Goal: Task Accomplishment & Management: Manage account settings

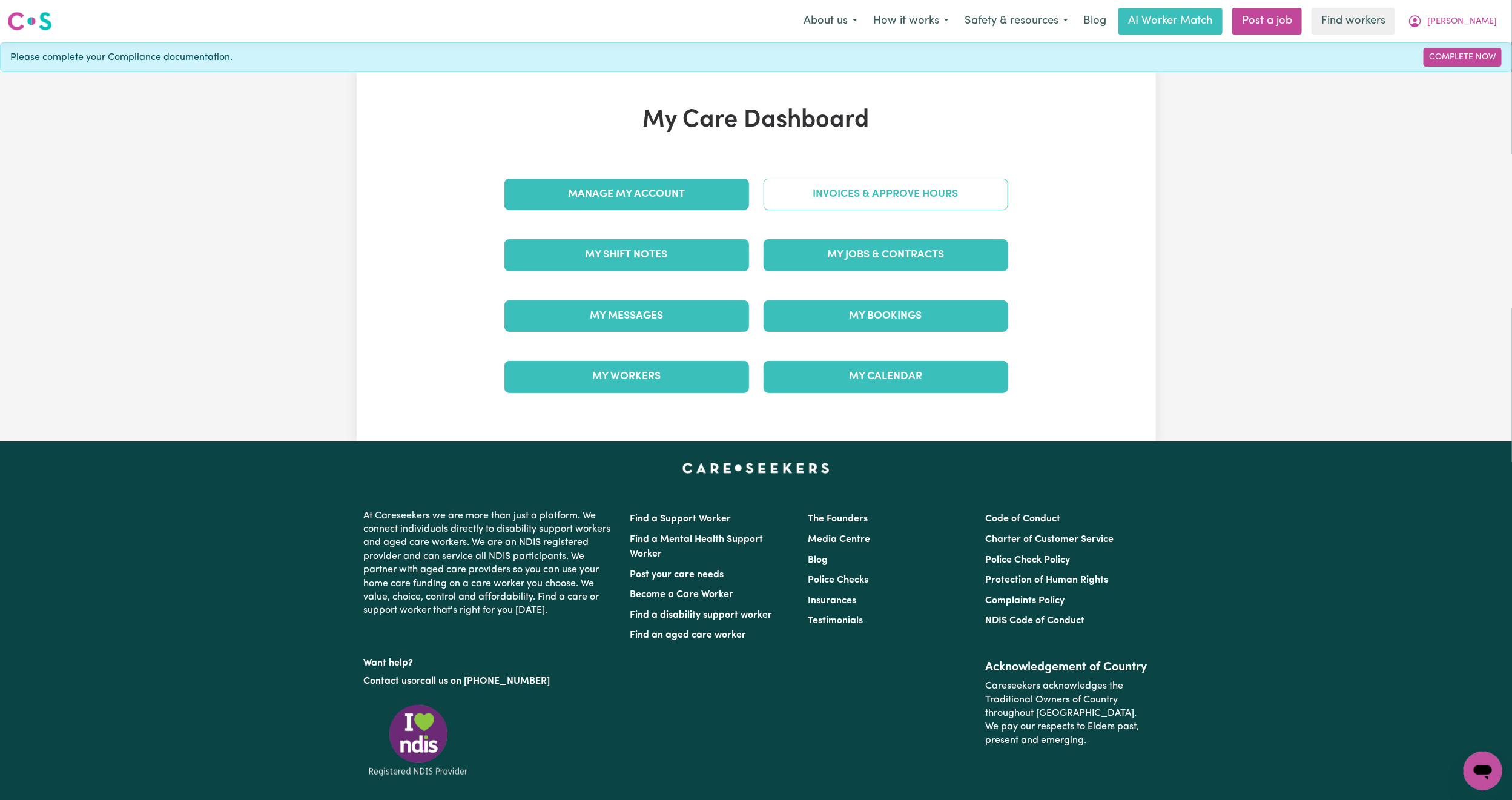
click at [852, 186] on link "Invoices & Approve Hours" at bounding box center [885, 194] width 245 height 32
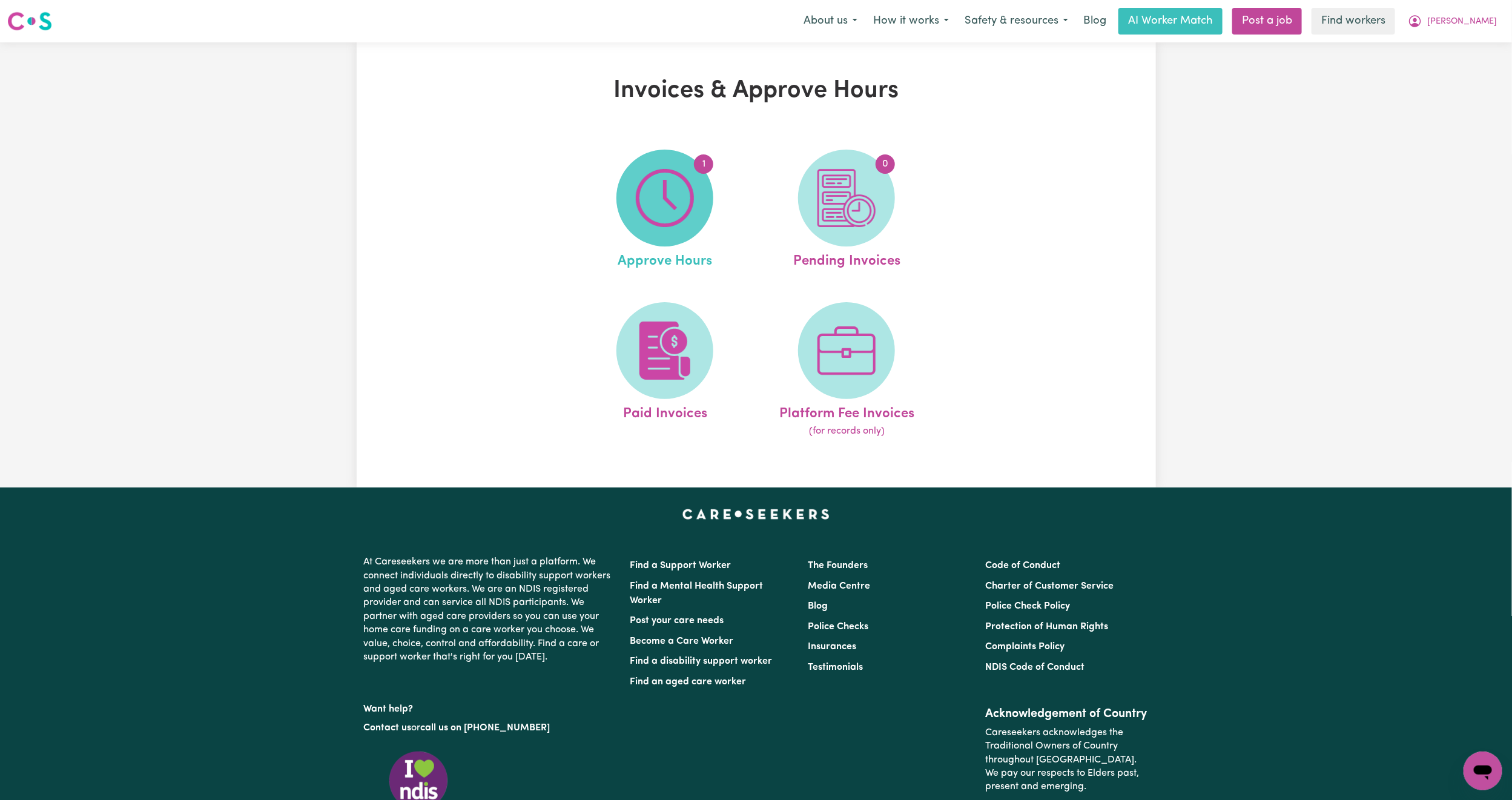
click at [670, 202] on img at bounding box center [665, 198] width 58 height 58
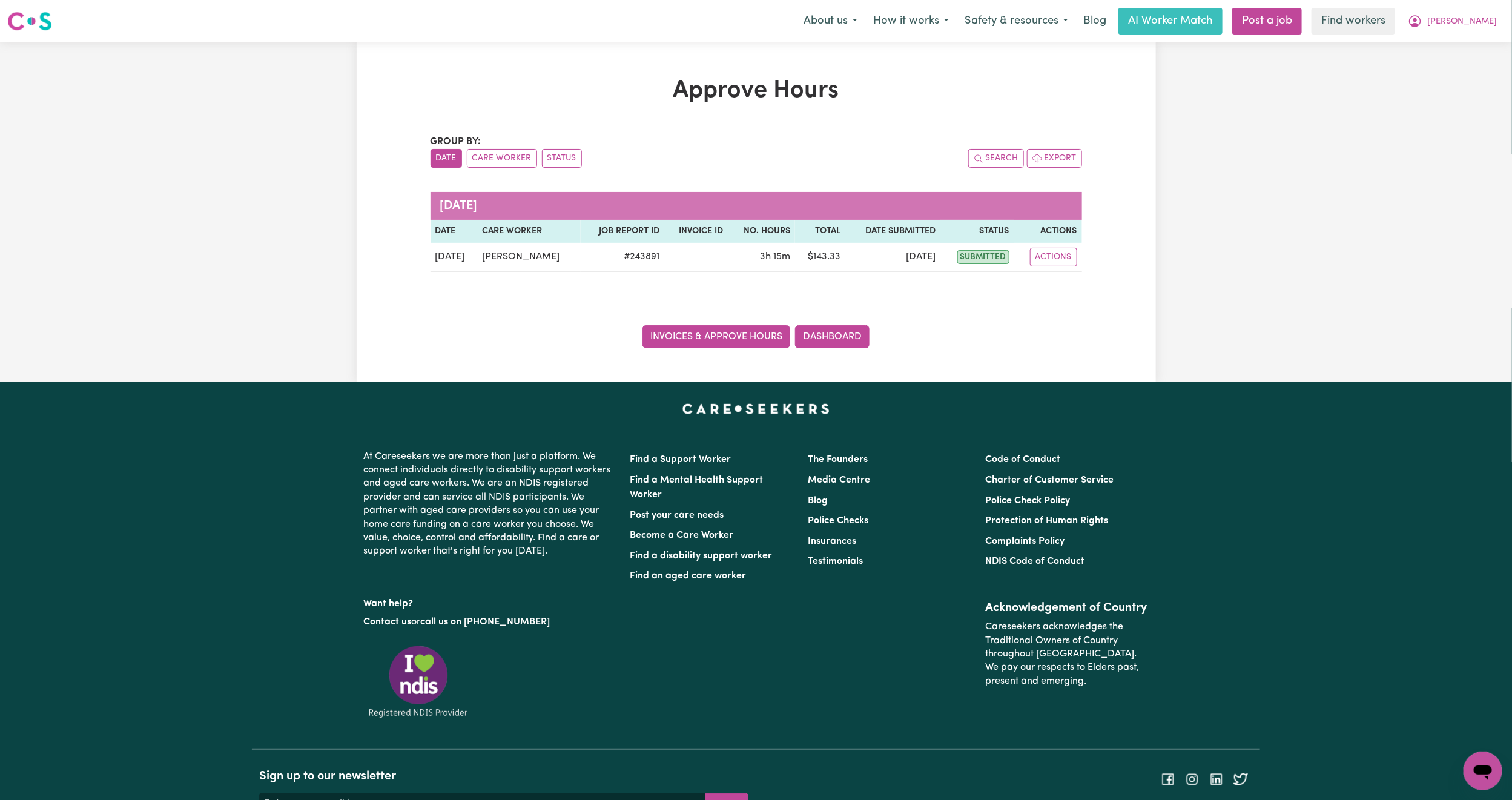
click at [712, 343] on link "Invoices & Approve Hours" at bounding box center [716, 336] width 147 height 23
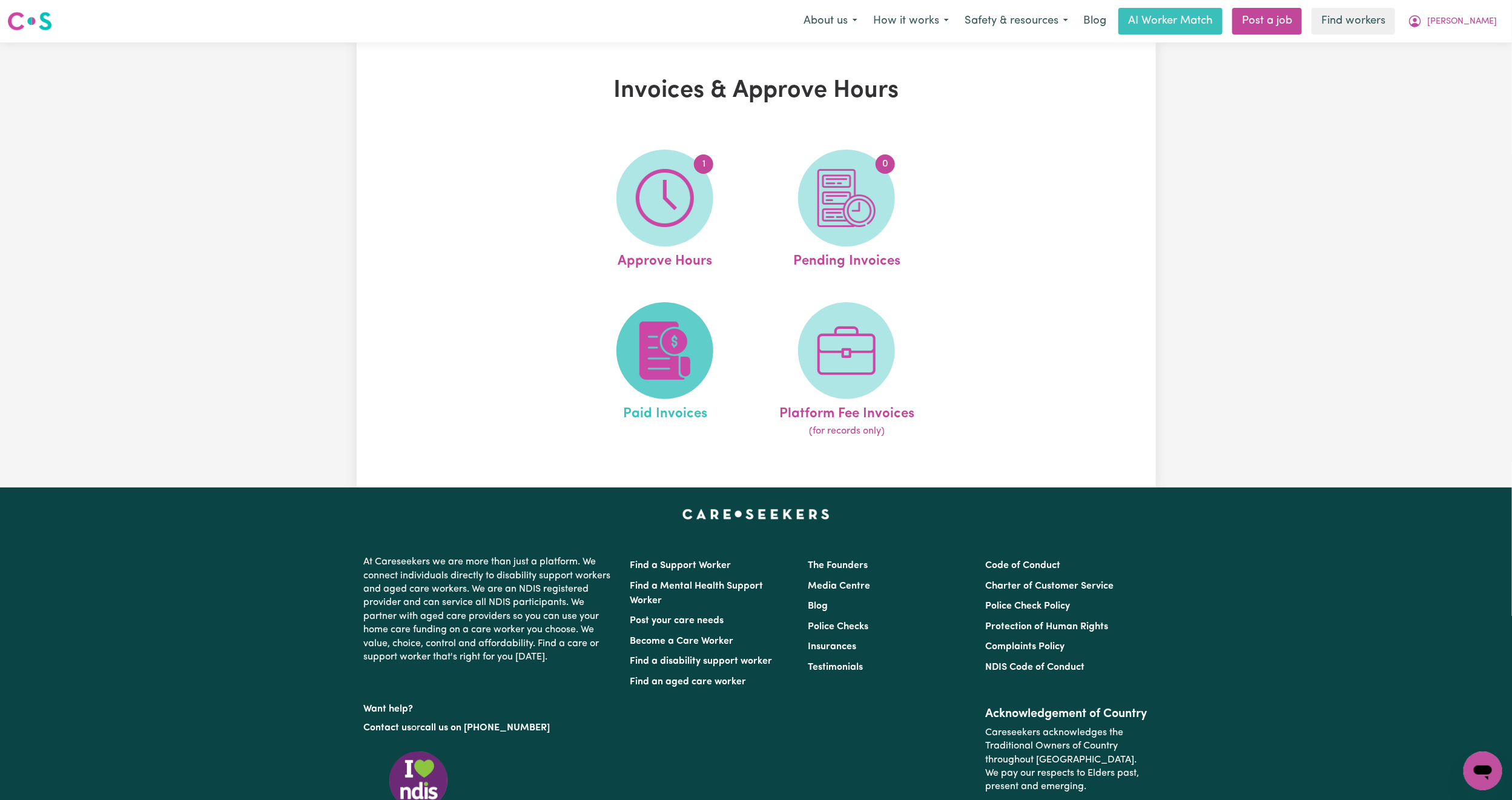
click at [636, 360] on img at bounding box center [665, 350] width 58 height 58
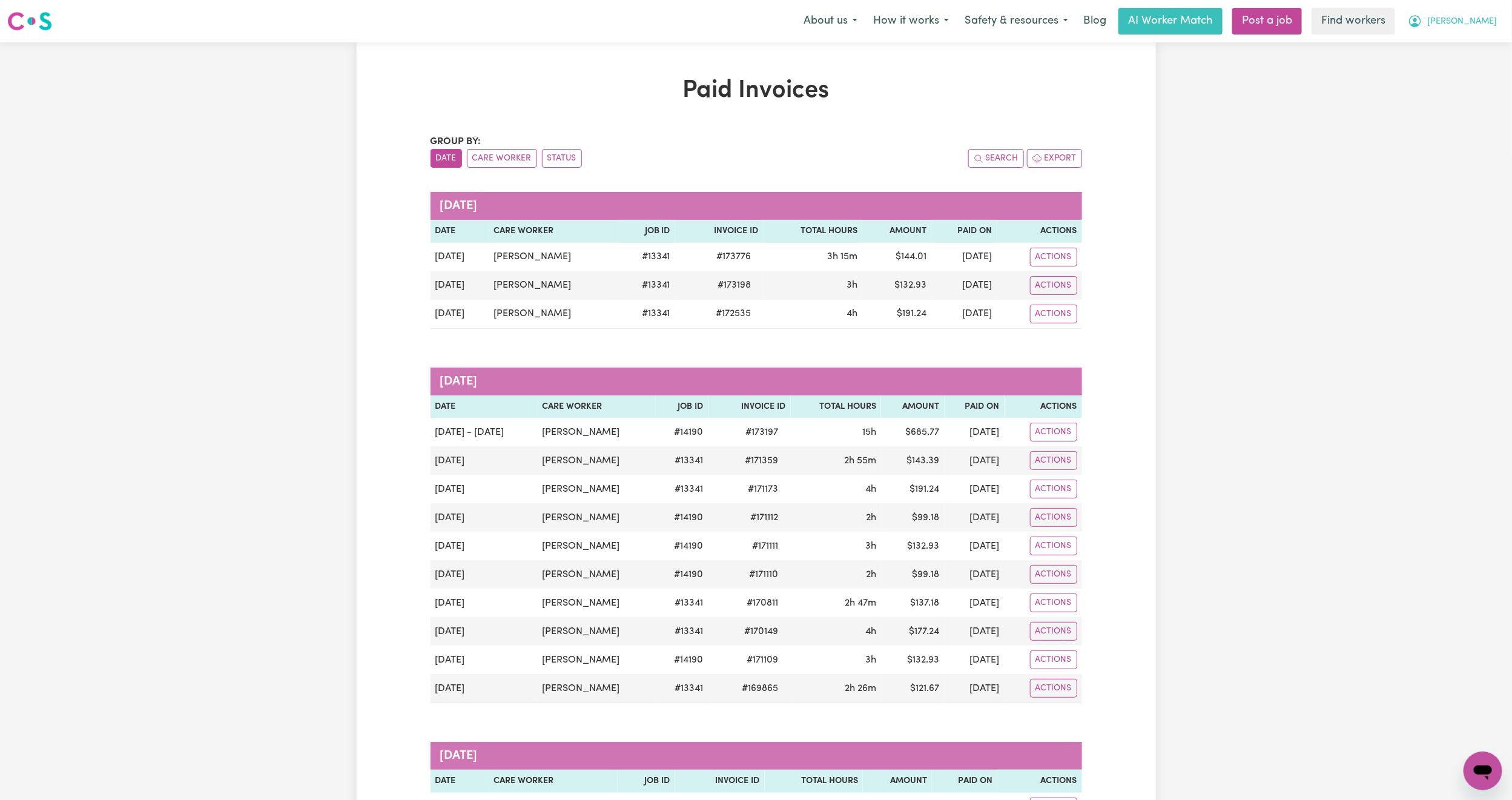
click at [1478, 21] on span "[PERSON_NAME]" at bounding box center [1461, 22] width 70 height 14
click at [1460, 41] on link "My Dashboard" at bounding box center [1456, 46] width 96 height 23
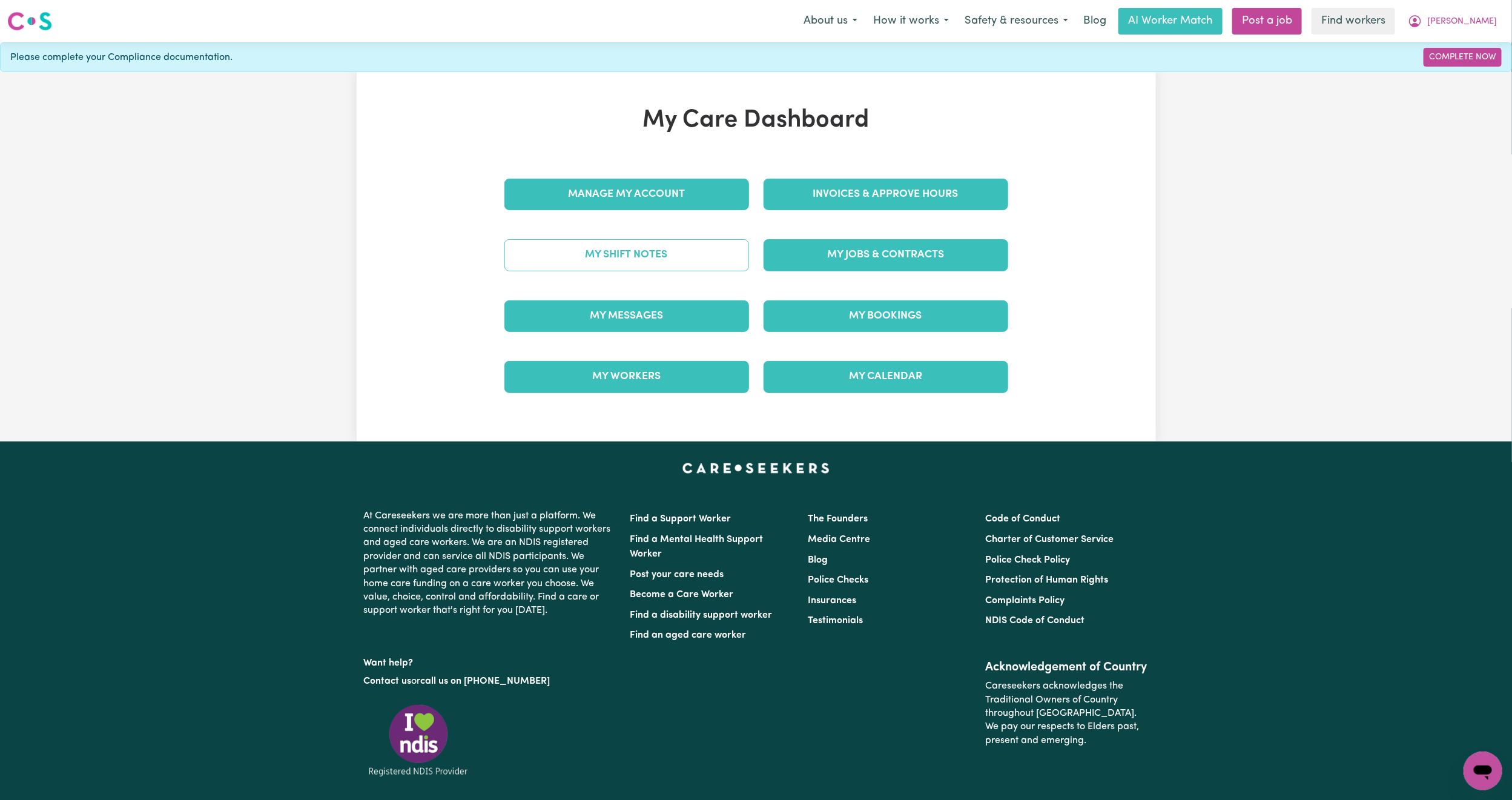
click at [643, 268] on link "My Shift Notes" at bounding box center [626, 255] width 245 height 32
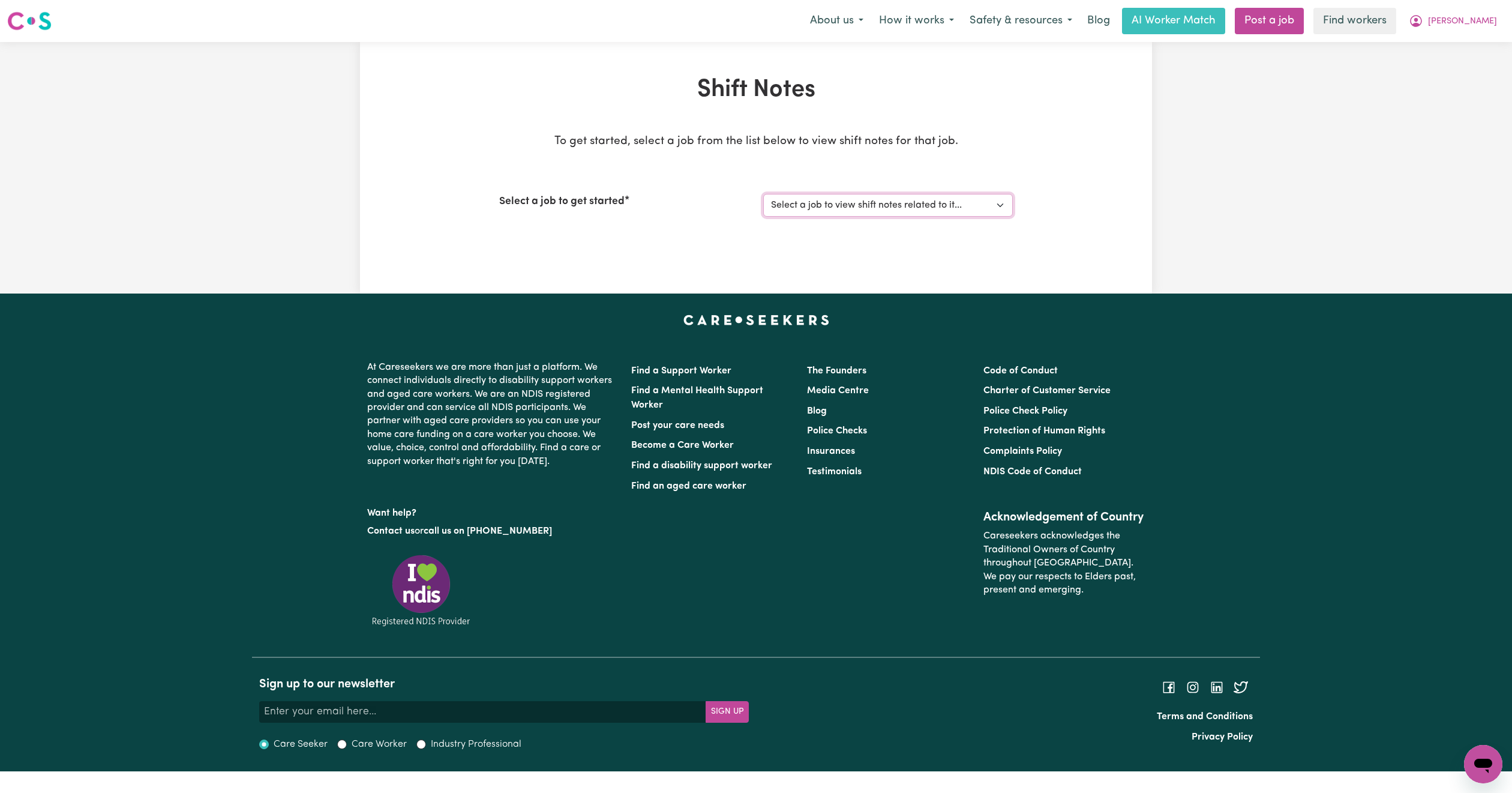
click at [888, 202] on select "Select a job to view shift notes related to it... [Paula de Casanove] Support w…" at bounding box center [887, 205] width 250 height 23
click at [763, 194] on select "Select a job to view shift notes related to it... [Paula de Casanove] Support w…" at bounding box center [887, 205] width 250 height 23
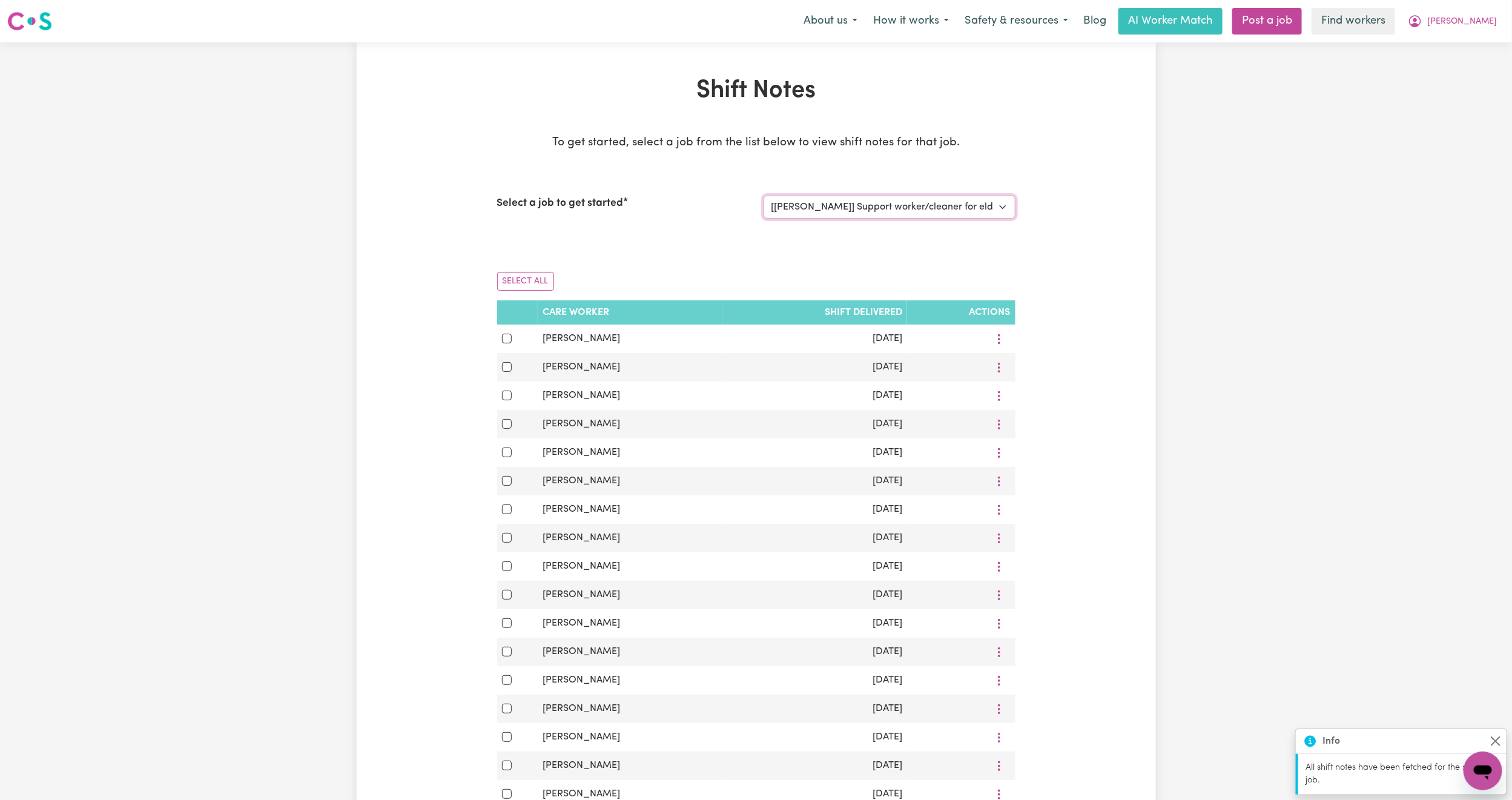
drag, startPoint x: 947, startPoint y: 204, endPoint x: 937, endPoint y: 272, distance: 68.7
click at [937, 272] on div "To get started, select a job from the list below to view shift notes for that j…" at bounding box center [756, 576] width 519 height 883
select select "13341"
click at [763, 196] on select "Select a job to view shift notes related to it... [Paula de Casanove] Support w…" at bounding box center [889, 207] width 252 height 23
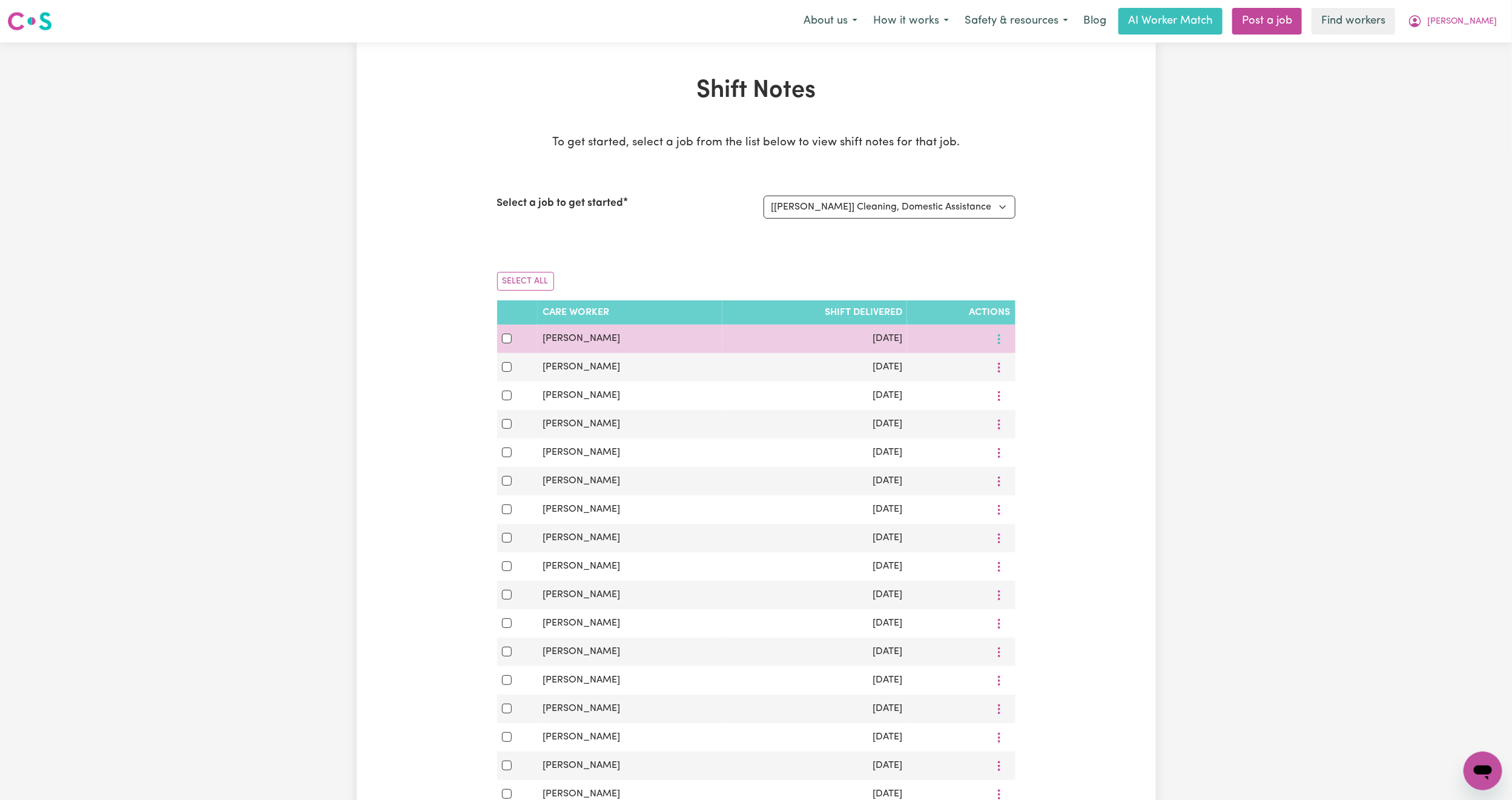
click at [997, 336] on icon "More options" at bounding box center [998, 339] width 12 height 12
click at [1016, 357] on link "View Shift Note" at bounding box center [1042, 368] width 100 height 25
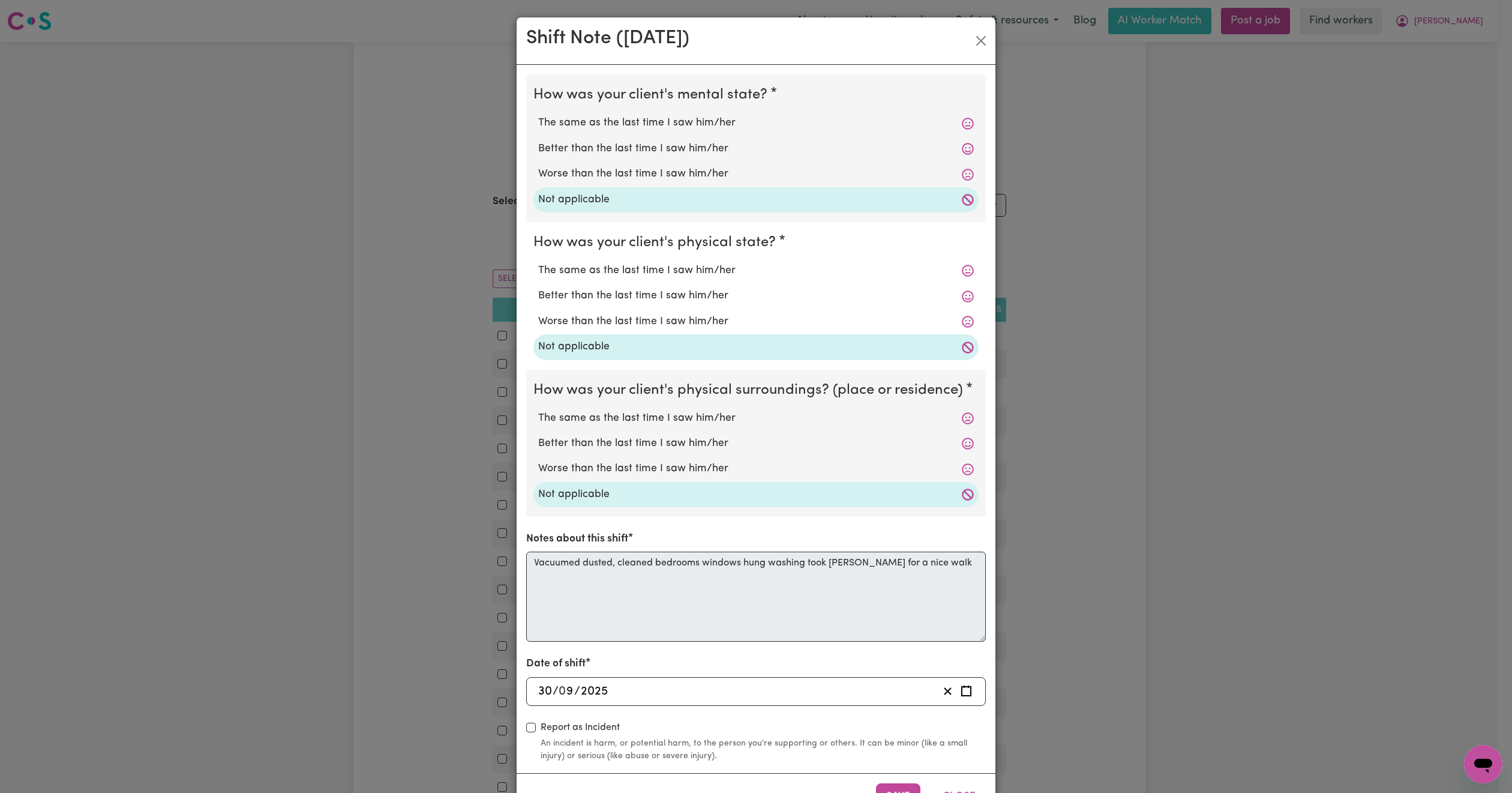
scroll to position [46, 0]
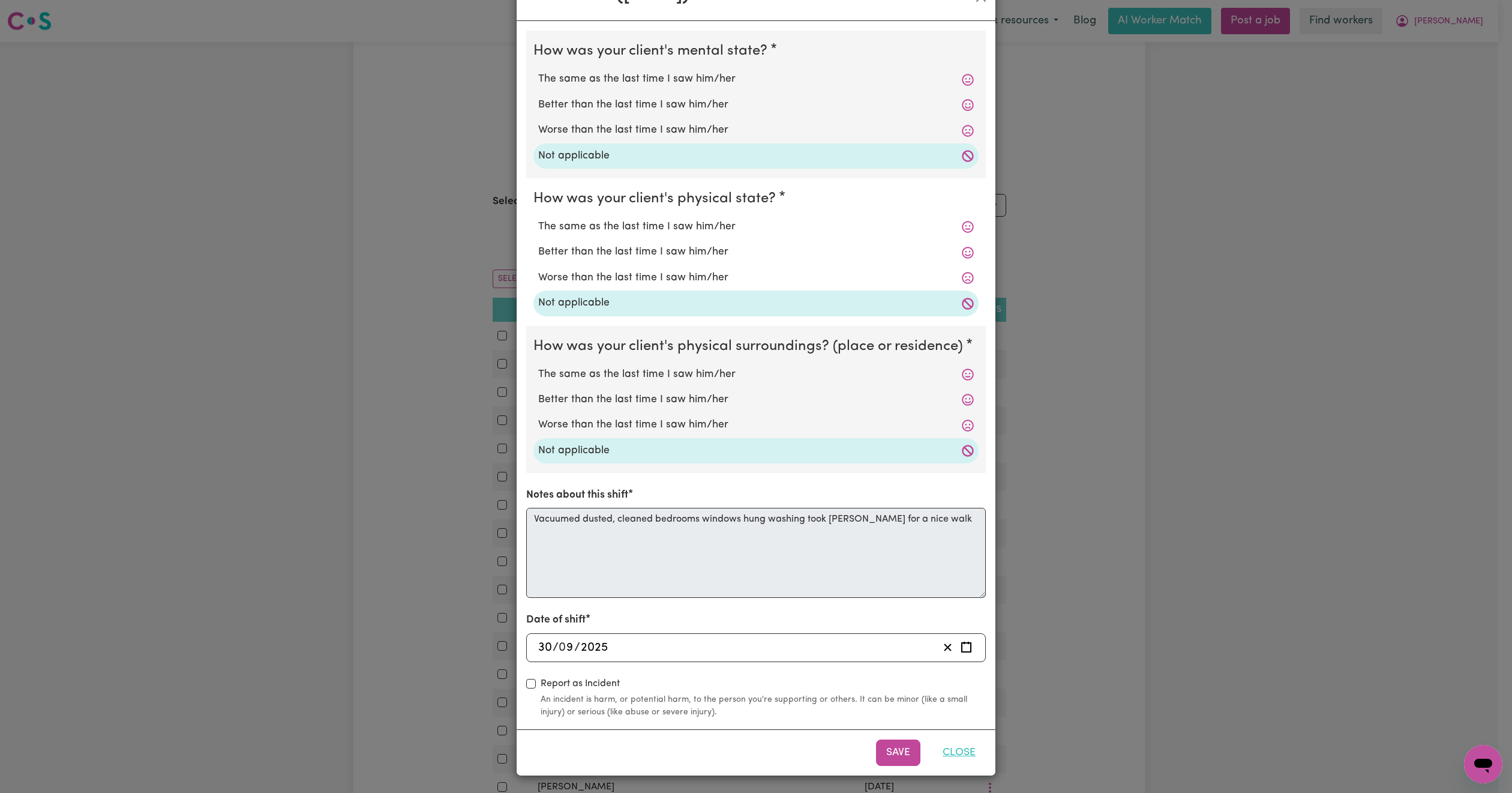
click at [949, 756] on button "Close" at bounding box center [958, 752] width 53 height 26
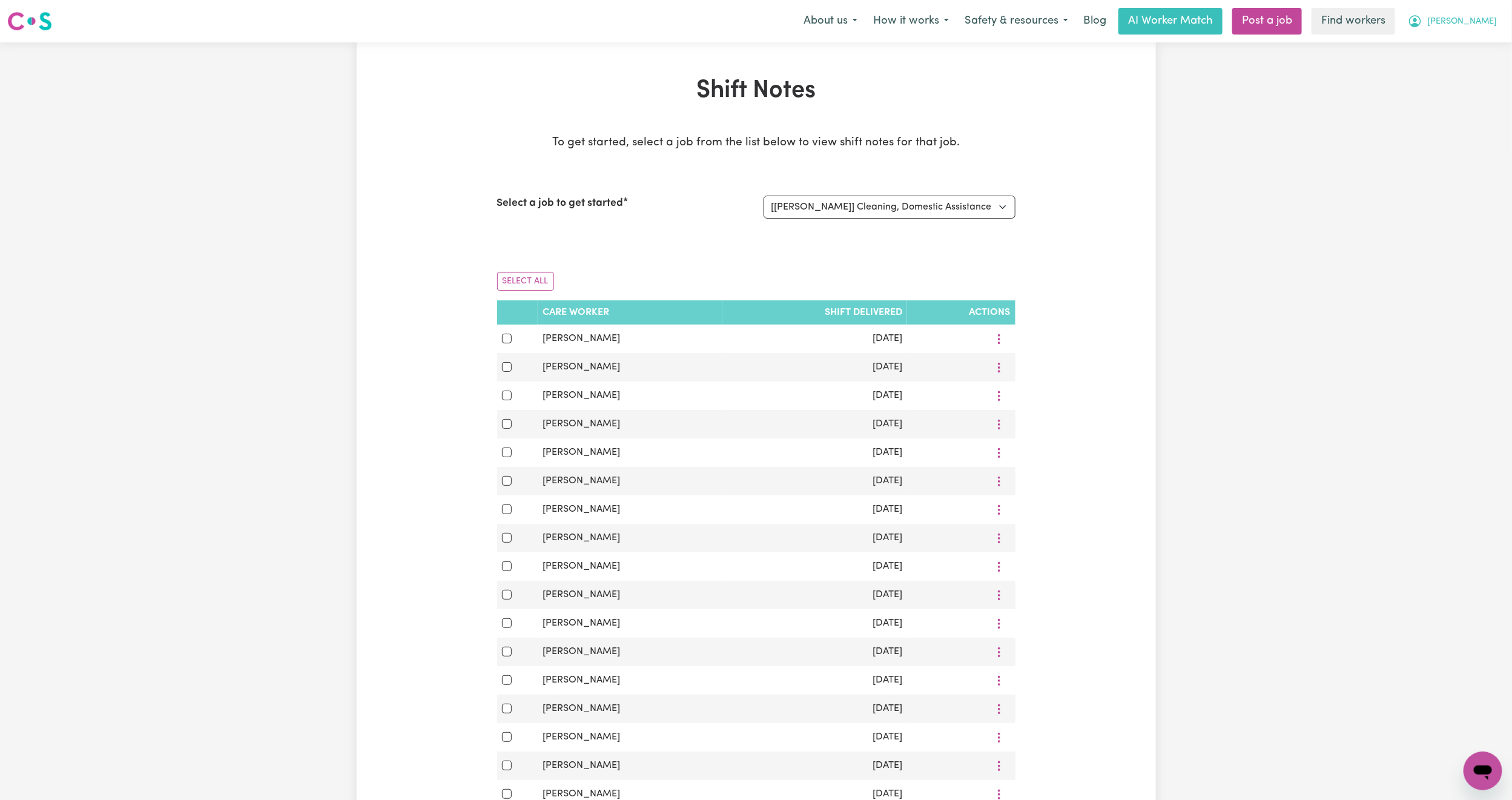
click at [1477, 15] on span "[PERSON_NAME]" at bounding box center [1461, 22] width 70 height 14
click at [1462, 54] on link "My Dashboard" at bounding box center [1456, 46] width 96 height 23
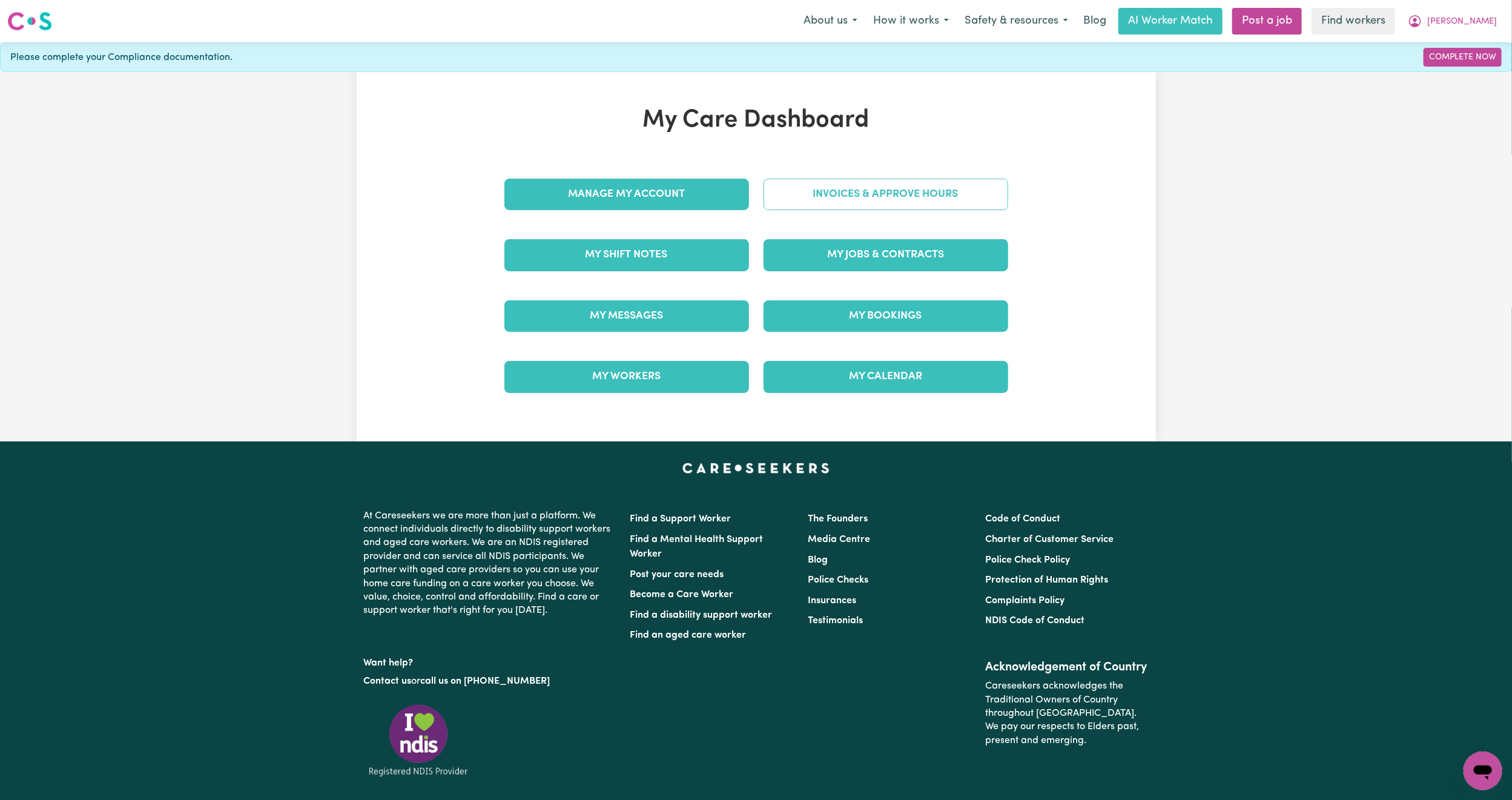
click at [898, 198] on link "Invoices & Approve Hours" at bounding box center [885, 194] width 245 height 32
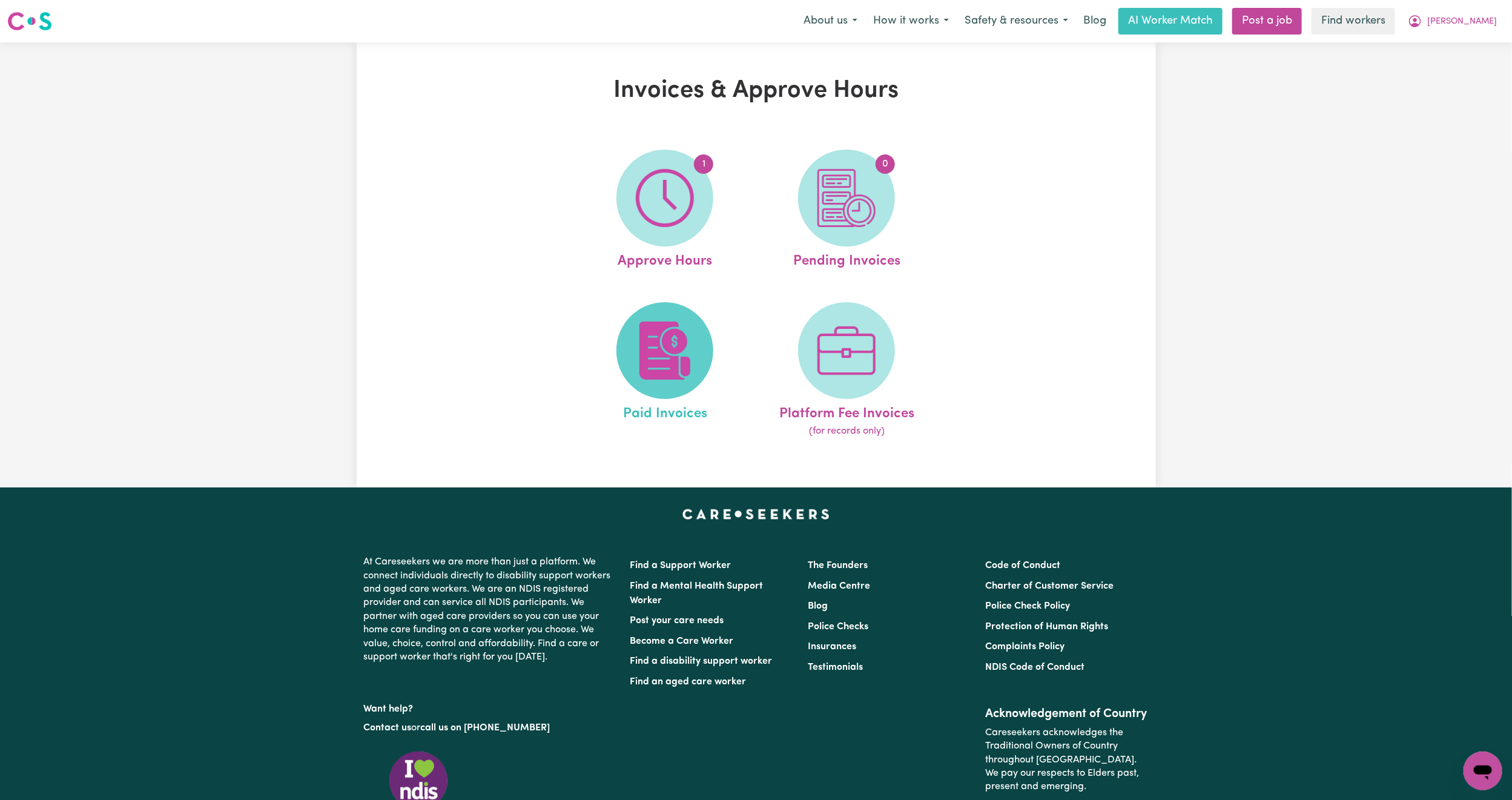
click at [663, 331] on img at bounding box center [665, 350] width 58 height 58
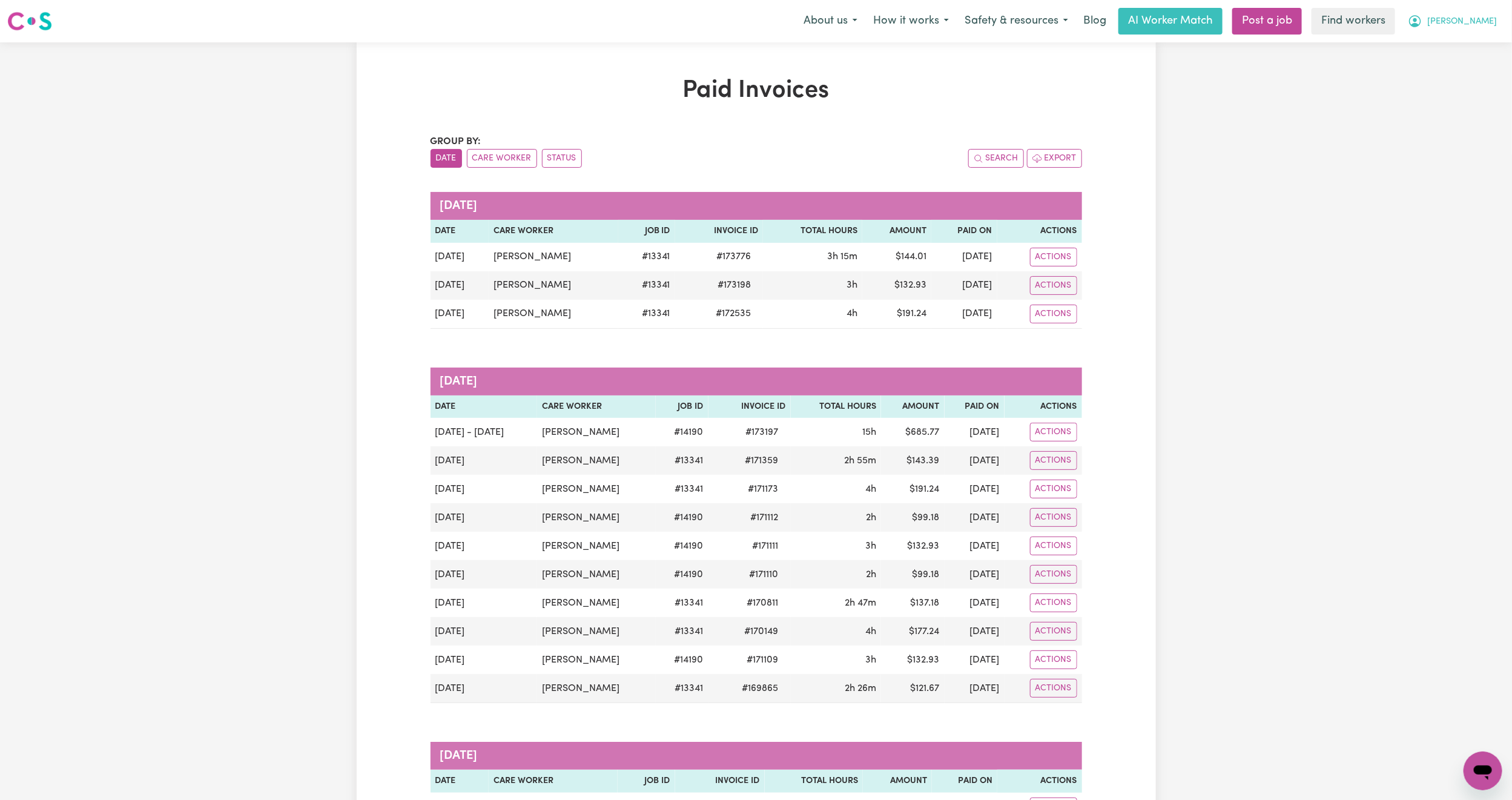
click at [1477, 32] on button "[PERSON_NAME]" at bounding box center [1451, 21] width 105 height 25
click at [1466, 43] on link "My Dashboard" at bounding box center [1456, 46] width 96 height 23
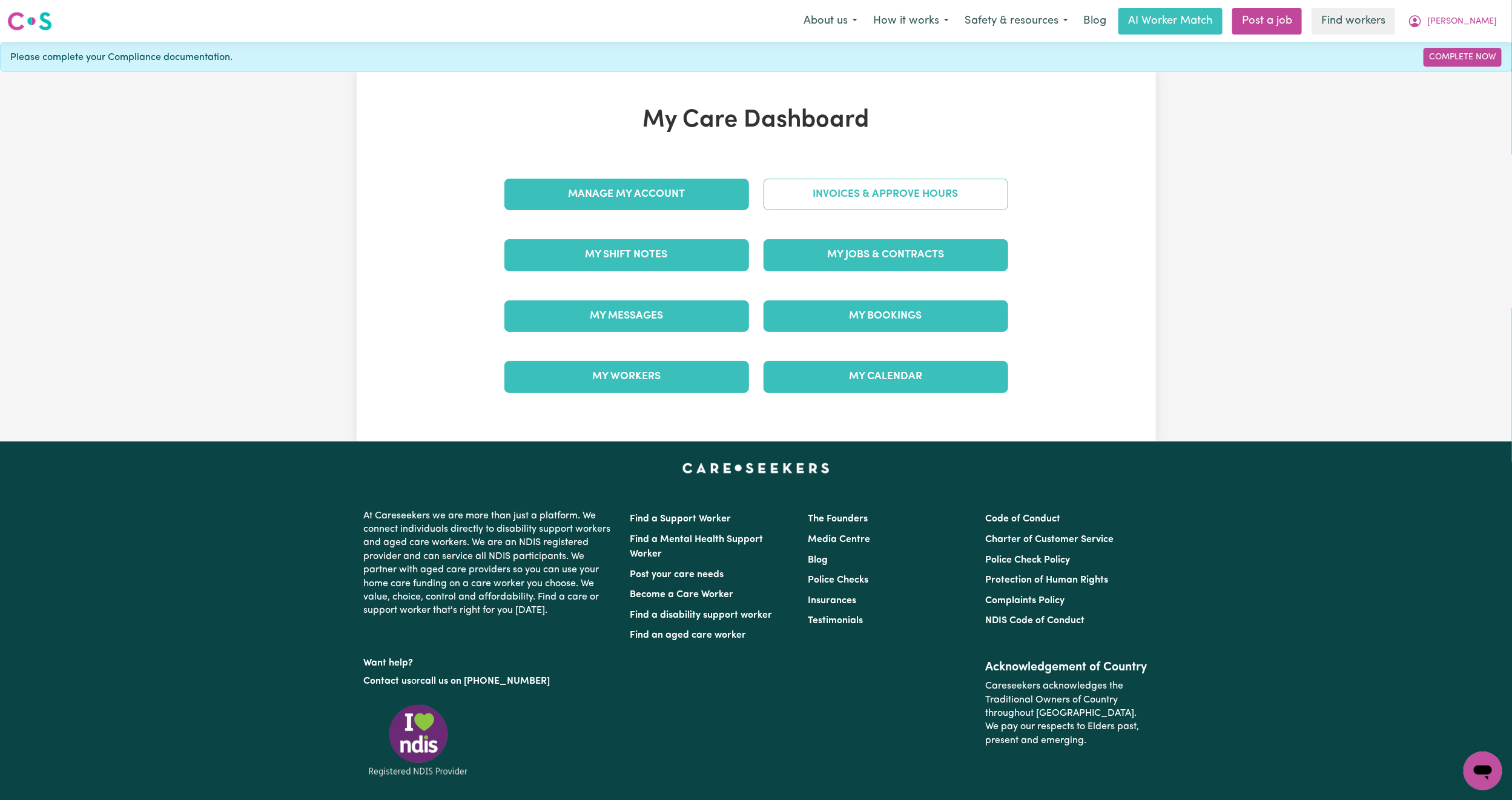
click at [849, 206] on link "Invoices & Approve Hours" at bounding box center [885, 194] width 245 height 32
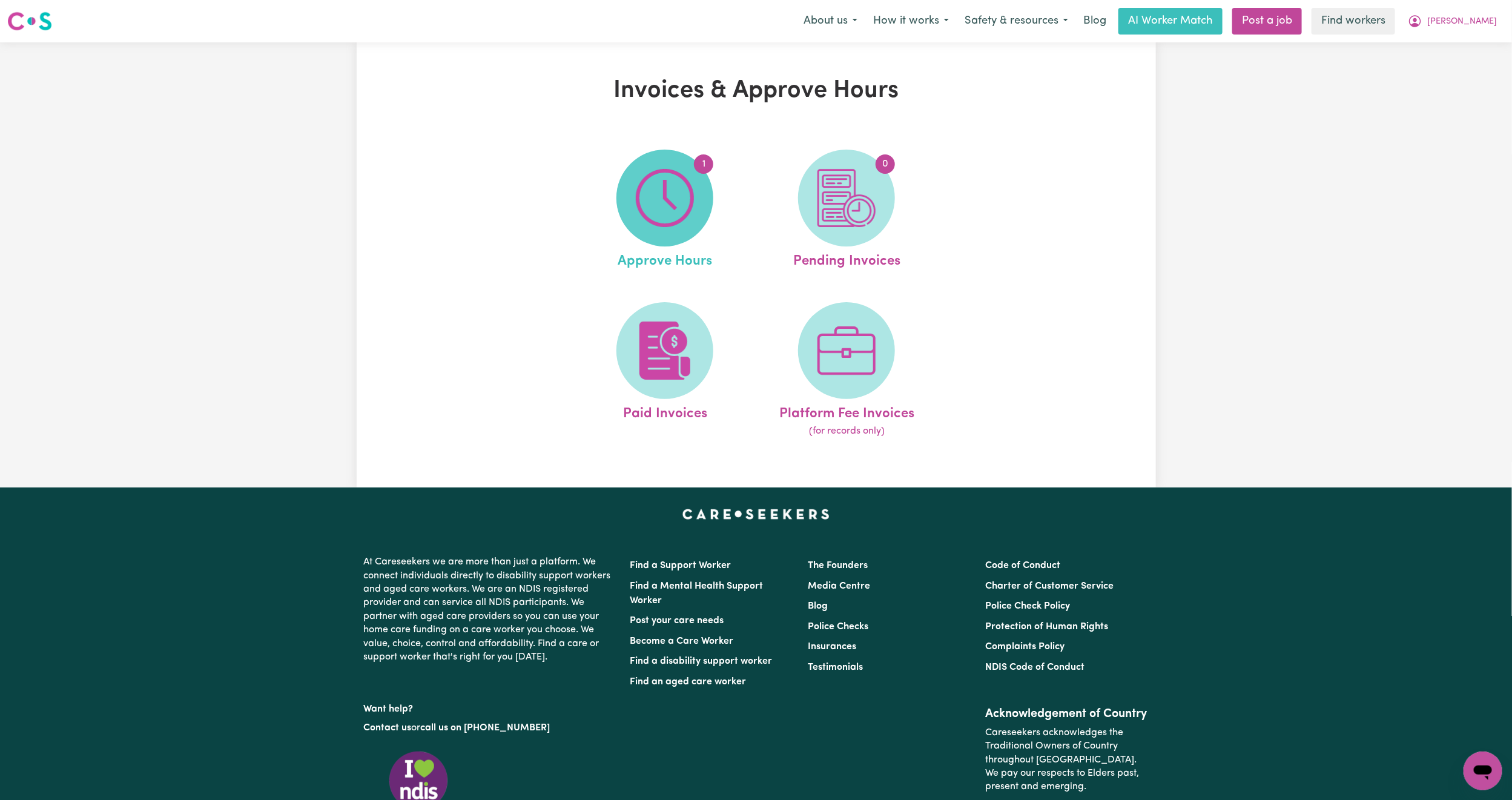
click at [687, 222] on img at bounding box center [665, 198] width 58 height 58
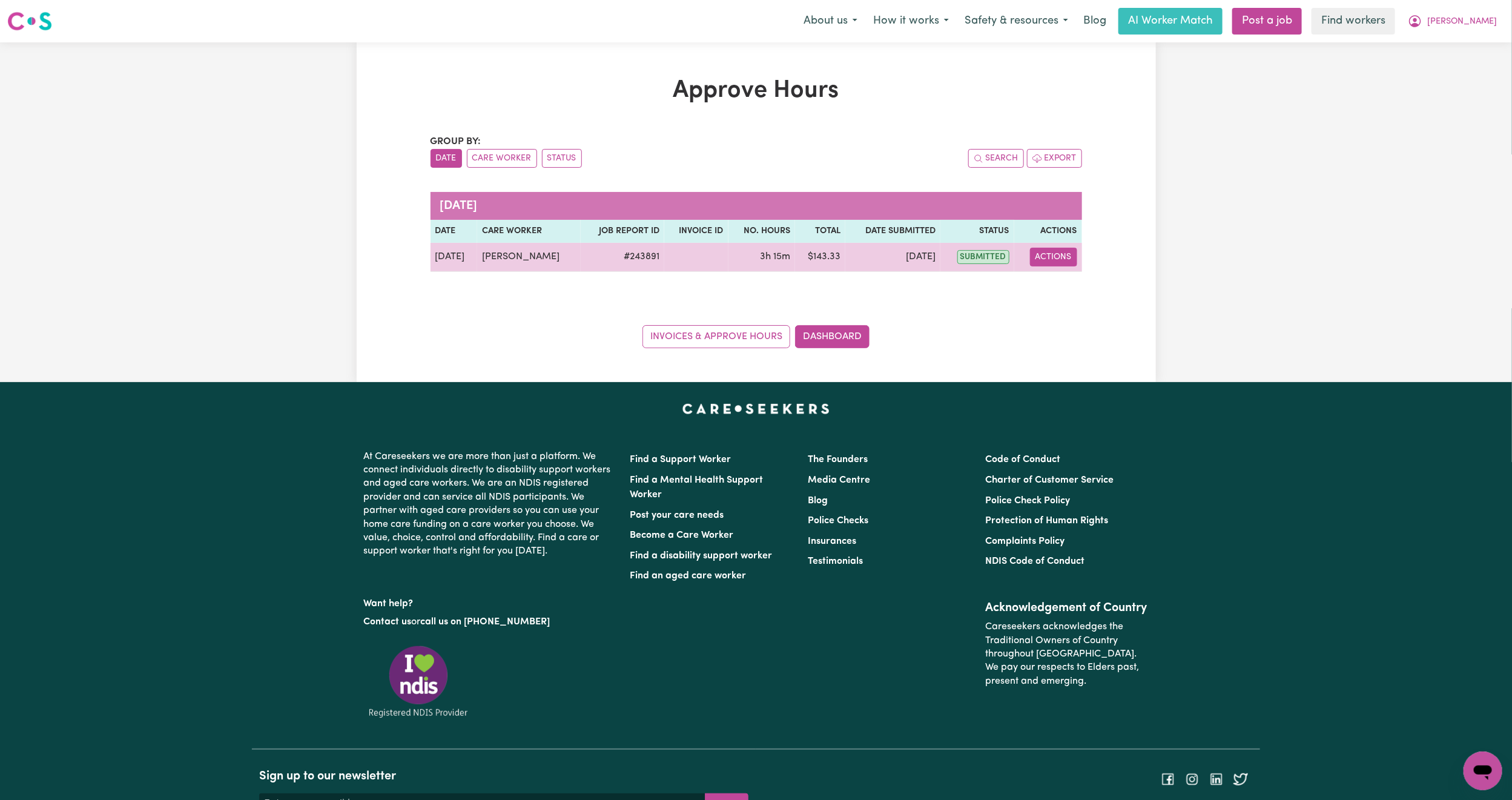
click at [1041, 248] on button "Actions" at bounding box center [1053, 257] width 47 height 19
click at [1072, 271] on div "View Job Report" at bounding box center [1084, 286] width 105 height 35
click at [1075, 283] on link "View Job Report" at bounding box center [1084, 286] width 104 height 25
select select "pm"
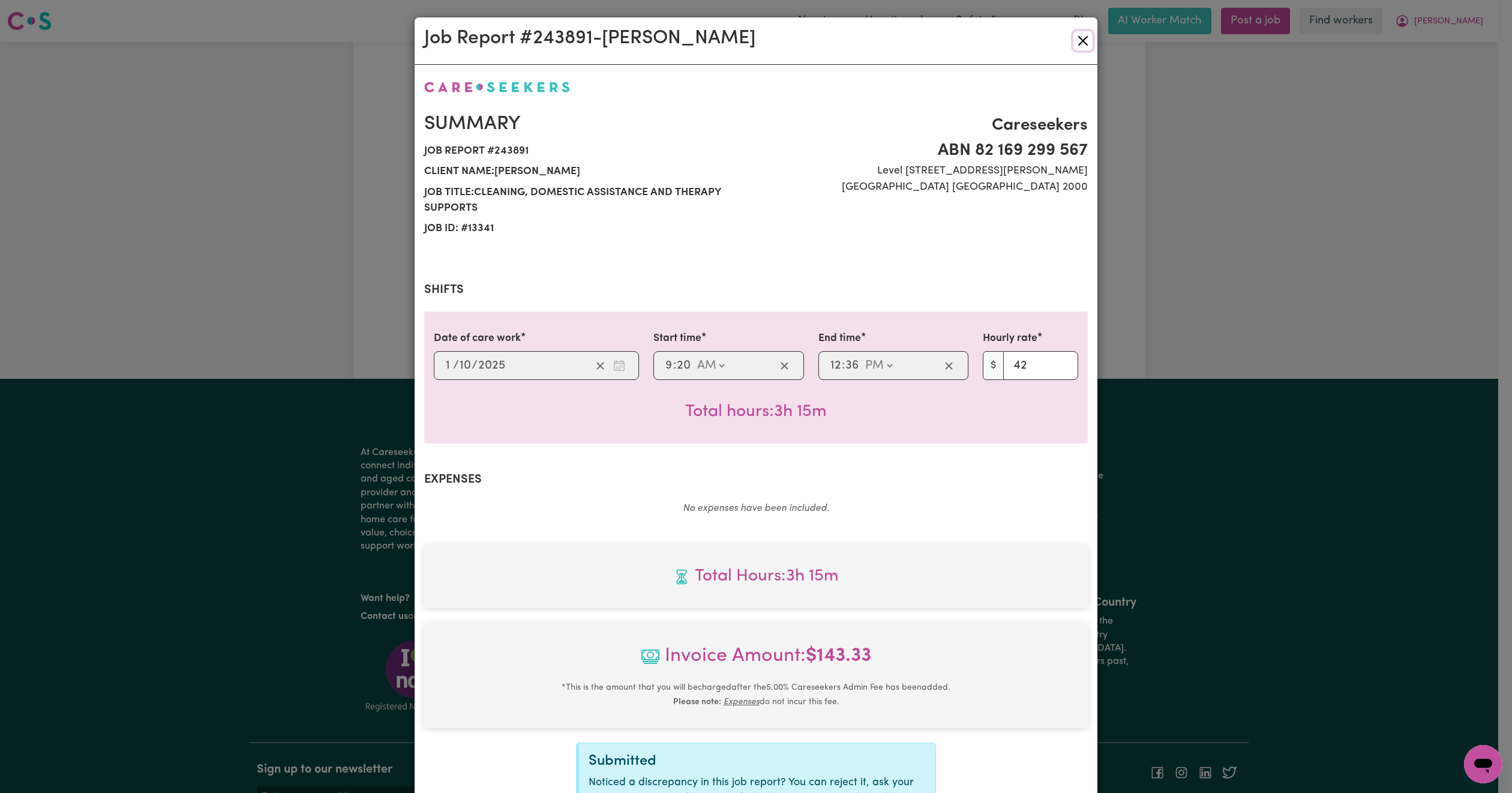
click at [1078, 51] on button "Close" at bounding box center [1082, 41] width 19 height 19
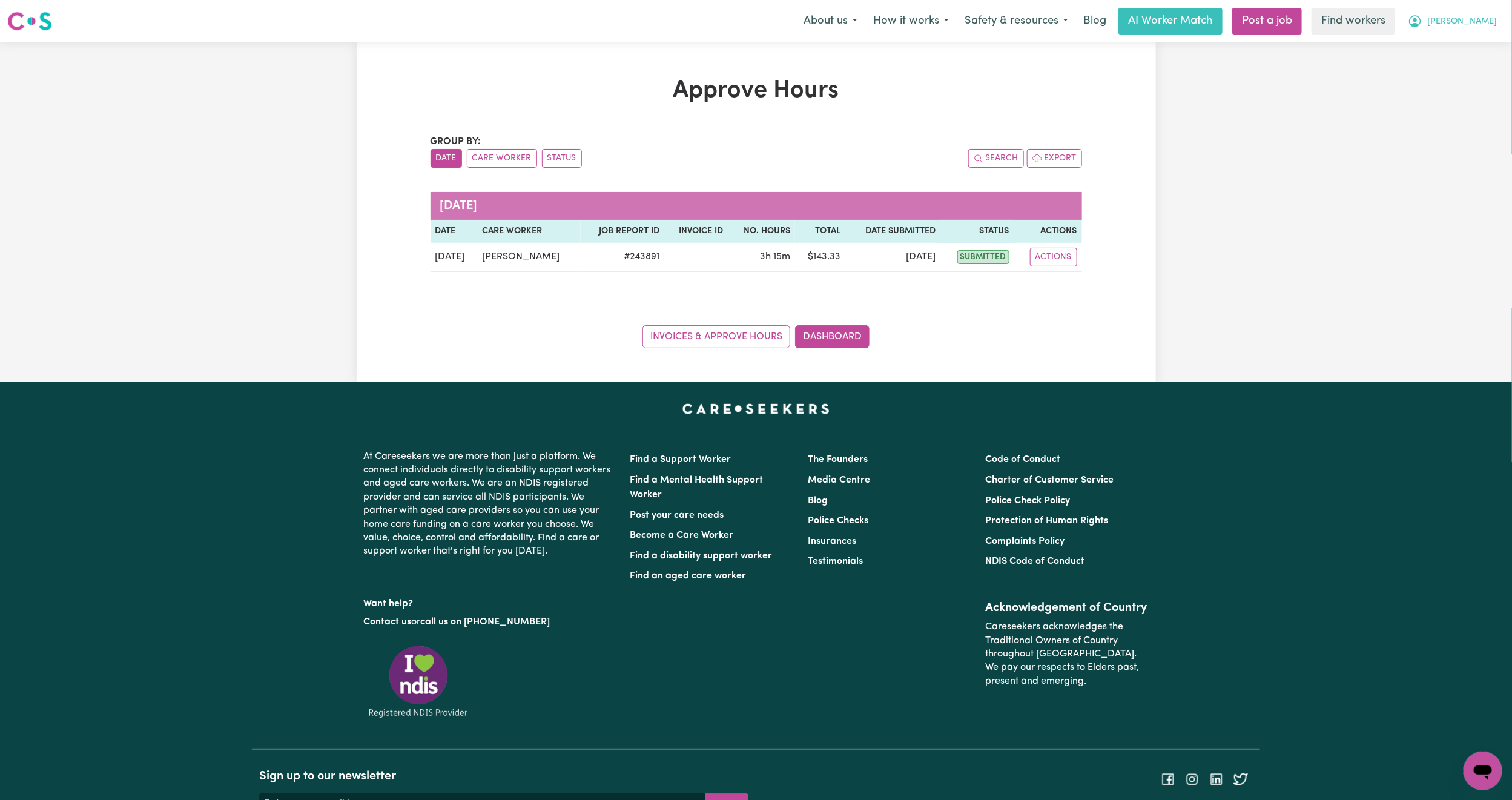
click at [1478, 22] on span "[PERSON_NAME]" at bounding box center [1461, 22] width 70 height 14
click at [1479, 47] on link "My Dashboard" at bounding box center [1456, 46] width 96 height 23
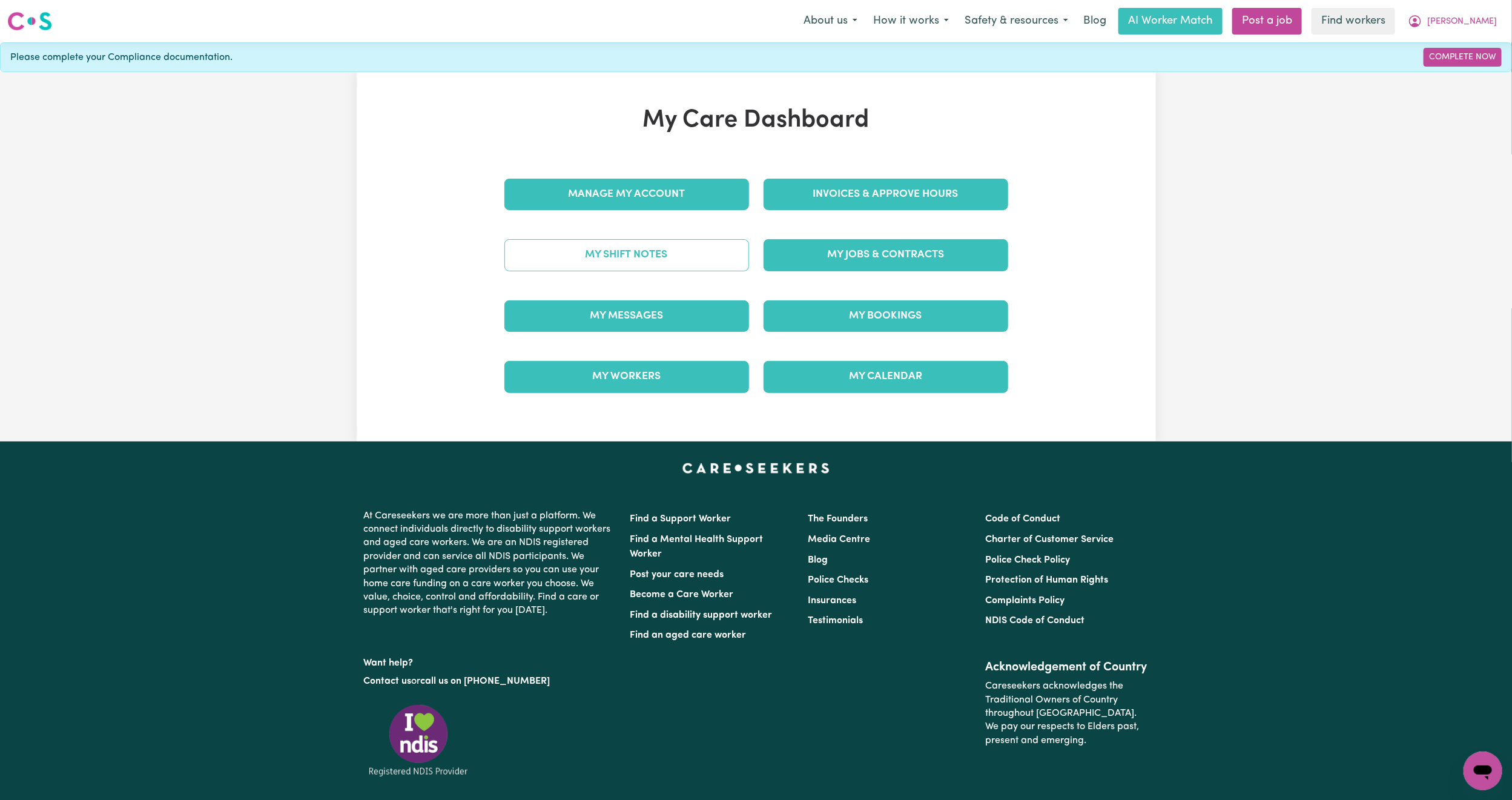
click at [638, 246] on link "My Shift Notes" at bounding box center [626, 255] width 245 height 32
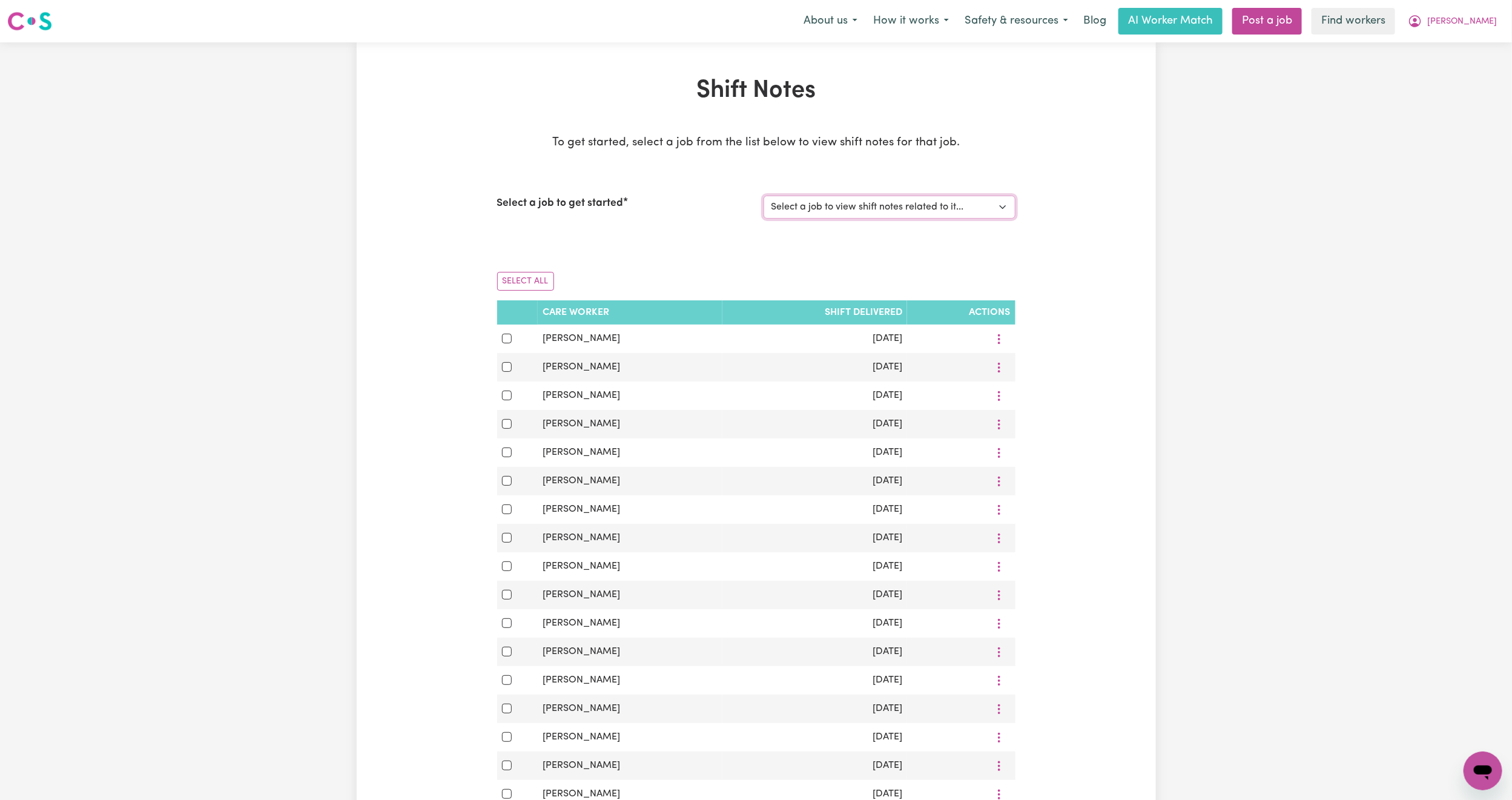
click at [906, 206] on select "Select a job to view shift notes related to it... [Paula de Casanove] Support w…" at bounding box center [889, 207] width 252 height 23
select select "13341"
click at [763, 196] on select "Select a job to view shift notes related to it... [Paula de Casanove] Support w…" at bounding box center [889, 207] width 252 height 23
drag, startPoint x: 1489, startPoint y: 7, endPoint x: 1490, endPoint y: 29, distance: 22.0
click at [1490, 29] on div "About us How it works Safety & resources Blog AI Worker Match Post a job Find w…" at bounding box center [1149, 21] width 709 height 26
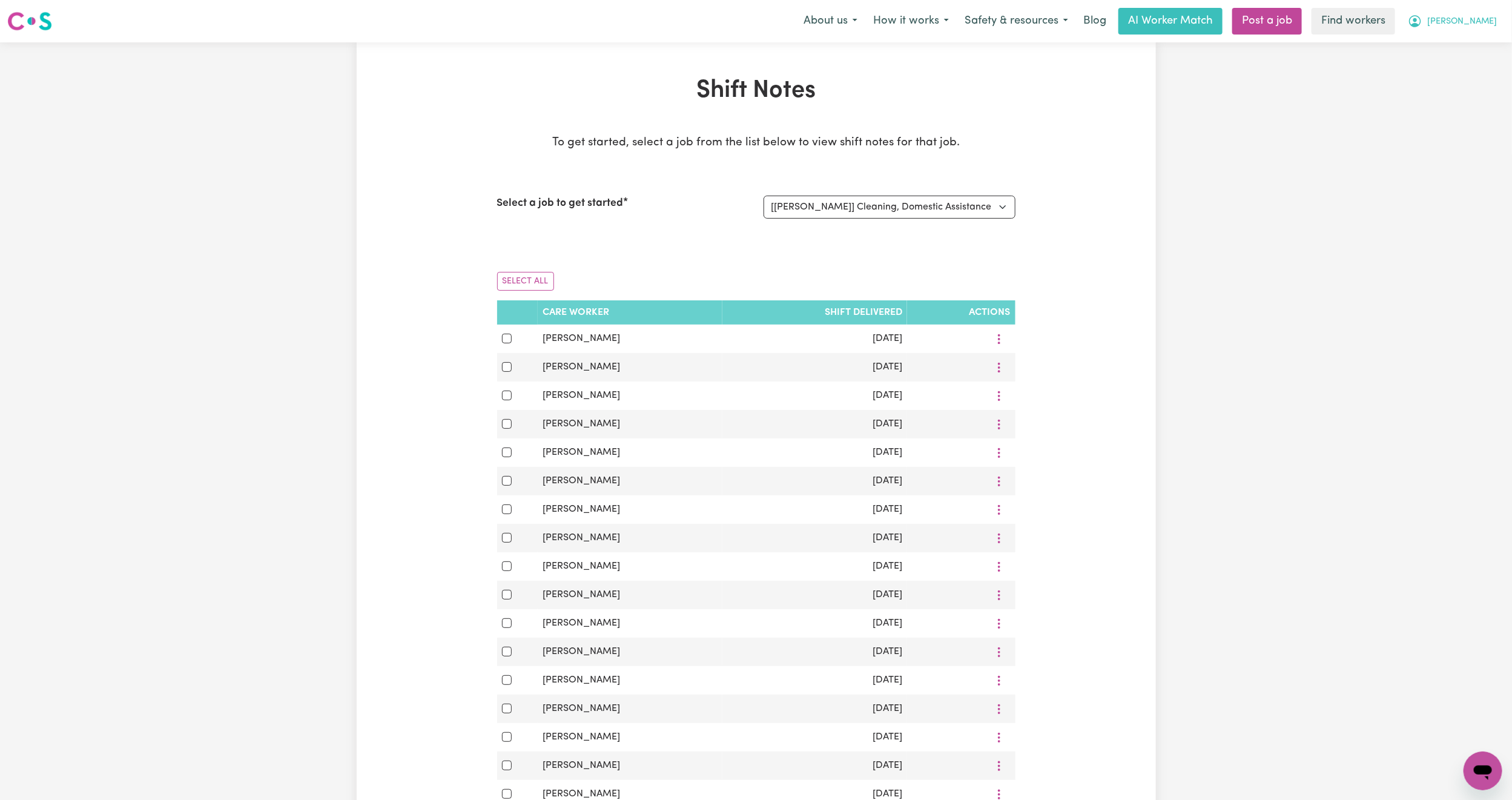
drag, startPoint x: 1490, startPoint y: 29, endPoint x: 1470, endPoint y: 30, distance: 20.0
click at [1470, 30] on button "[PERSON_NAME]" at bounding box center [1451, 21] width 105 height 25
drag, startPoint x: 1470, startPoint y: 30, endPoint x: 1457, endPoint y: 39, distance: 15.8
click at [1457, 34] on div "Renee My Dashboard Logout" at bounding box center [1451, 21] width 105 height 25
drag, startPoint x: 1457, startPoint y: 39, endPoint x: 1475, endPoint y: 30, distance: 20.1
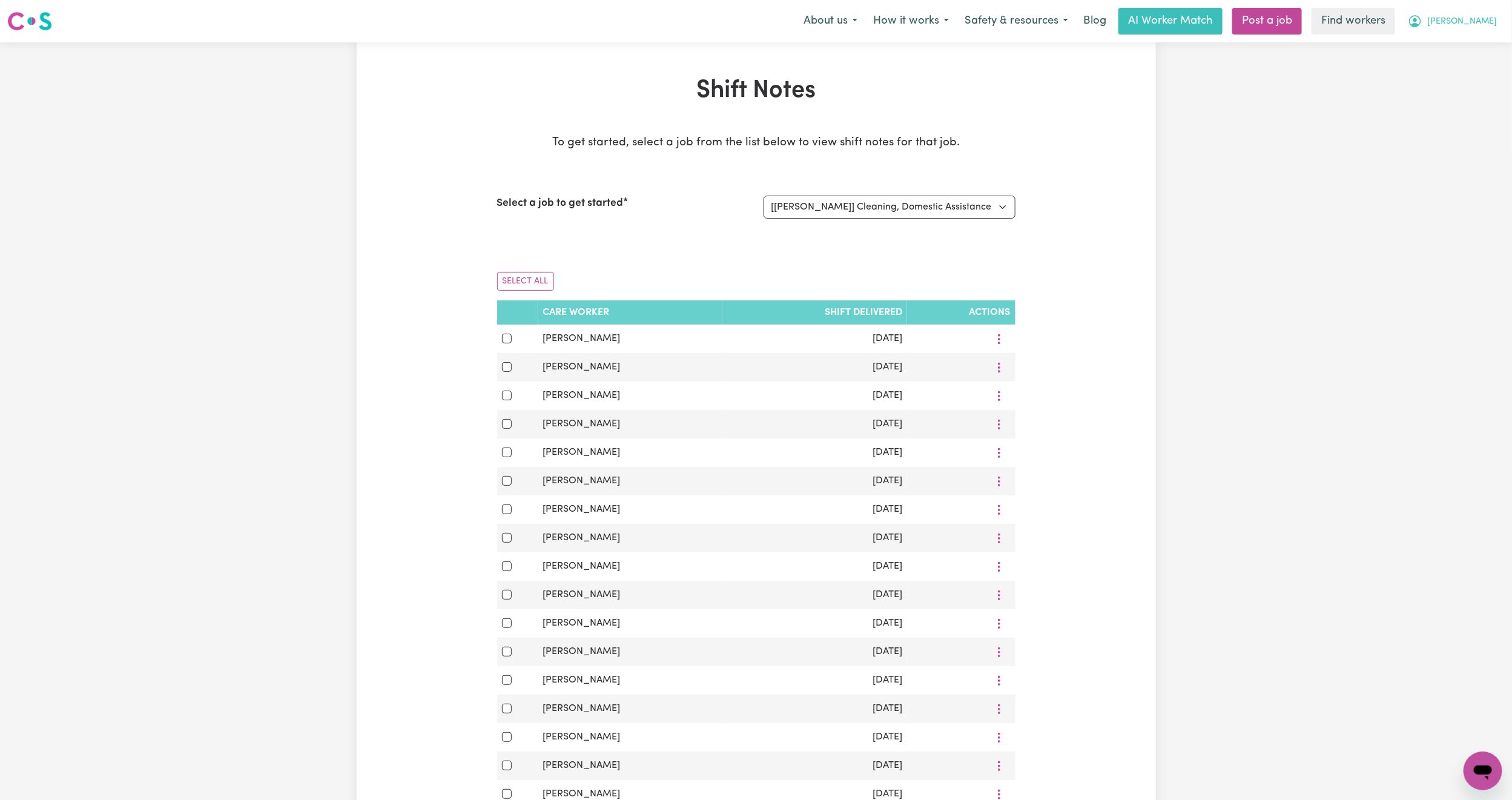
click at [1475, 30] on nav "Menu About us How it works Safety & resources Blog AI Worker Match Post a job F…" at bounding box center [756, 21] width 1512 height 43
click at [1475, 30] on button "[PERSON_NAME]" at bounding box center [1451, 21] width 105 height 25
click at [1454, 48] on link "My Dashboard" at bounding box center [1456, 46] width 96 height 23
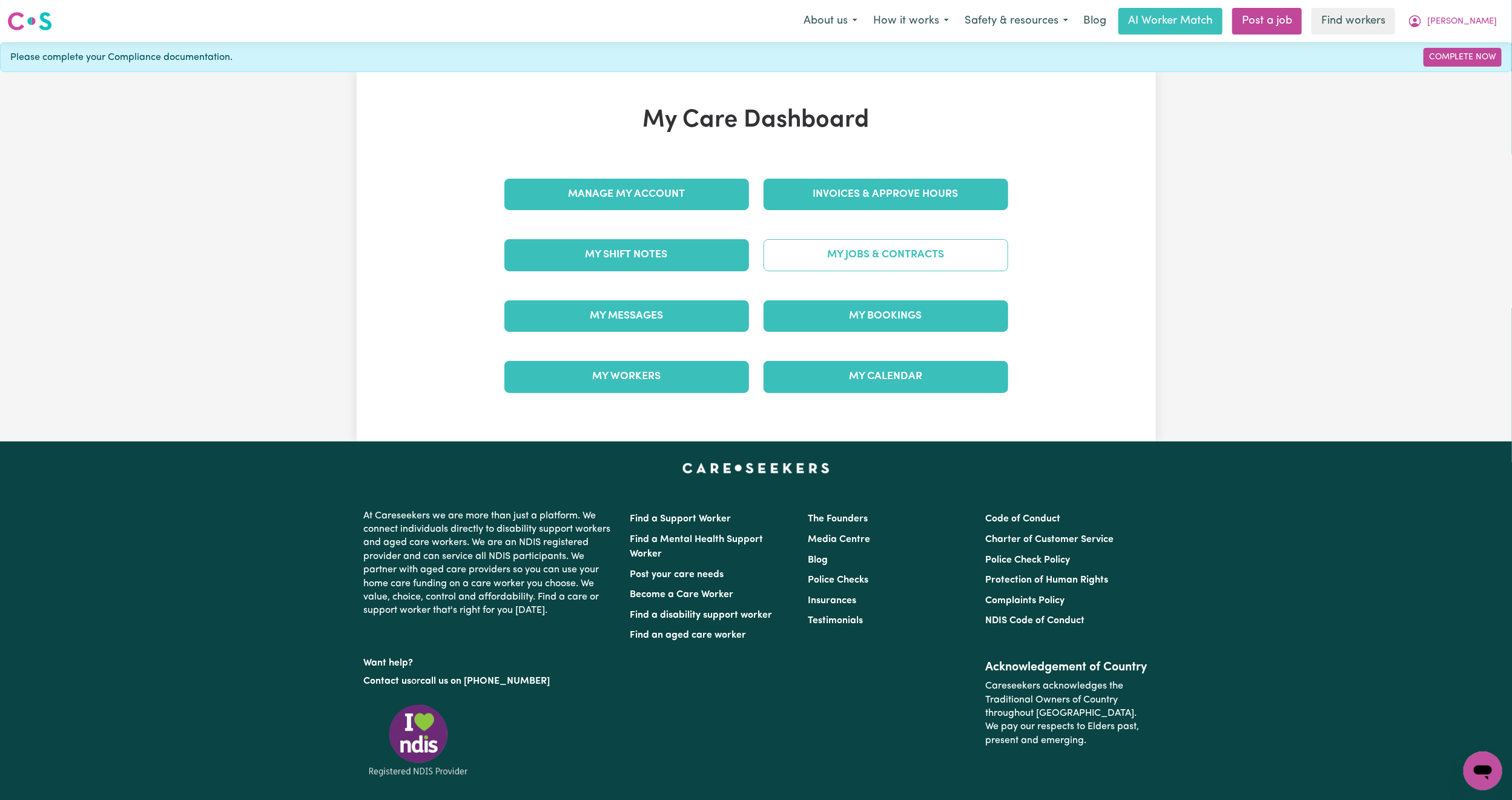
click at [829, 251] on link "My Jobs & Contracts" at bounding box center [885, 255] width 245 height 32
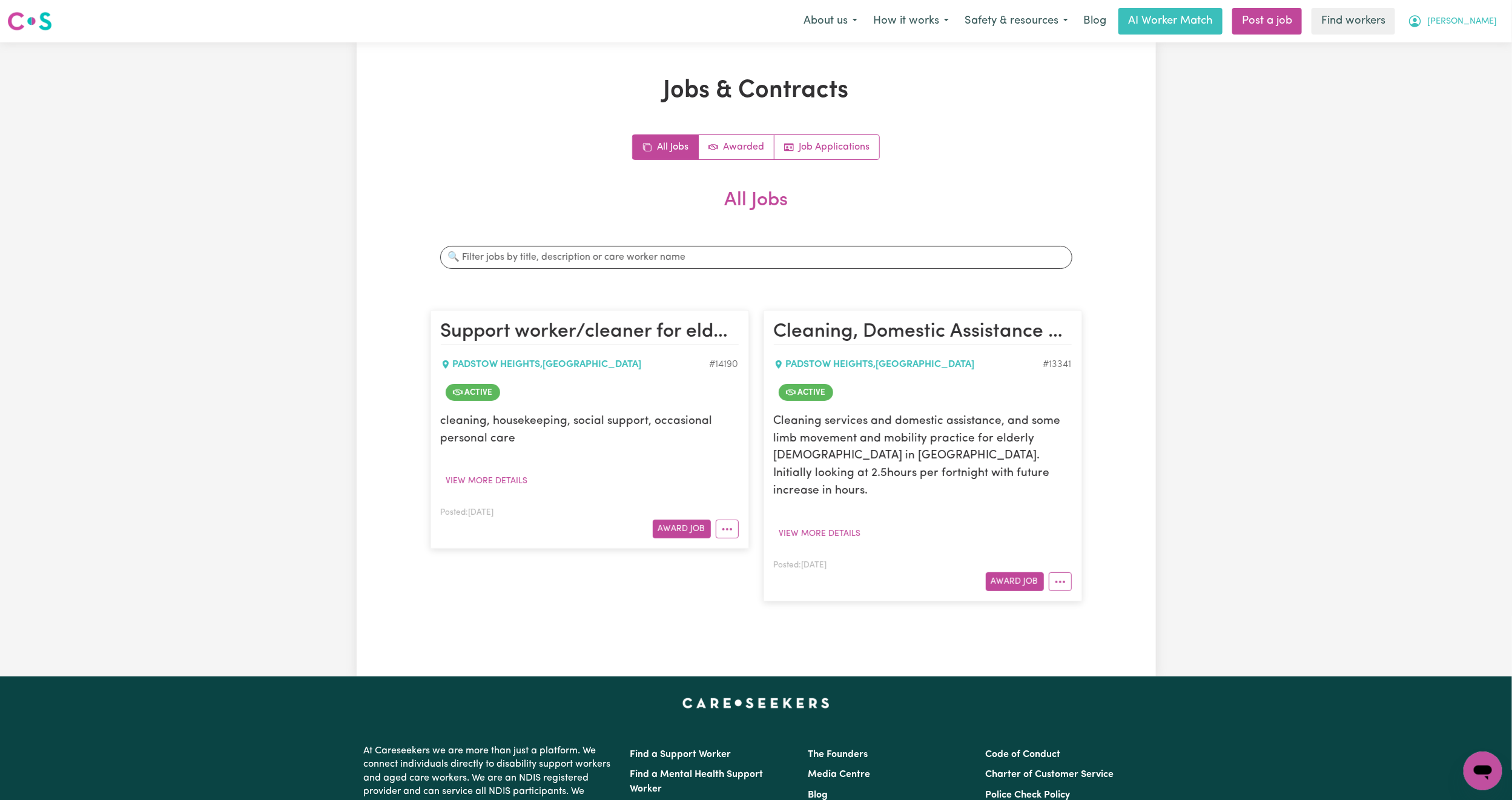
drag, startPoint x: 1461, startPoint y: 14, endPoint x: 1485, endPoint y: 25, distance: 26.4
click at [1485, 25] on button "[PERSON_NAME]" at bounding box center [1451, 21] width 105 height 25
drag, startPoint x: 1485, startPoint y: 25, endPoint x: 1471, endPoint y: 38, distance: 19.1
click at [1471, 34] on div "Renee My Dashboard Logout" at bounding box center [1451, 21] width 105 height 25
drag, startPoint x: 1471, startPoint y: 38, endPoint x: 1470, endPoint y: 21, distance: 17.0
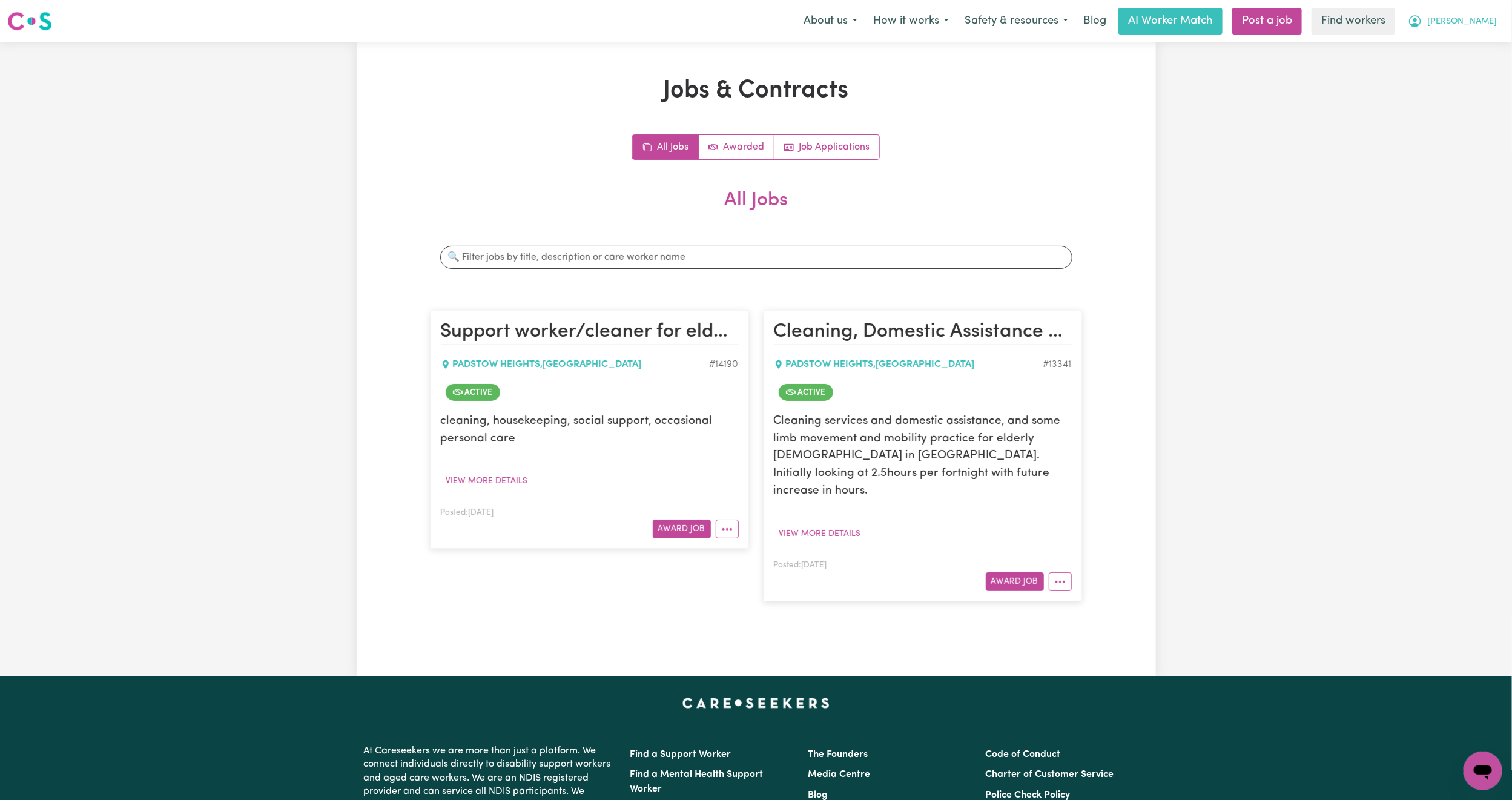
click at [1470, 21] on nav "Menu About us How it works Safety & resources Blog AI Worker Match Post a job F…" at bounding box center [756, 21] width 1512 height 43
click at [1470, 21] on button "[PERSON_NAME]" at bounding box center [1451, 21] width 105 height 25
click at [1457, 41] on link "My Dashboard" at bounding box center [1456, 46] width 96 height 23
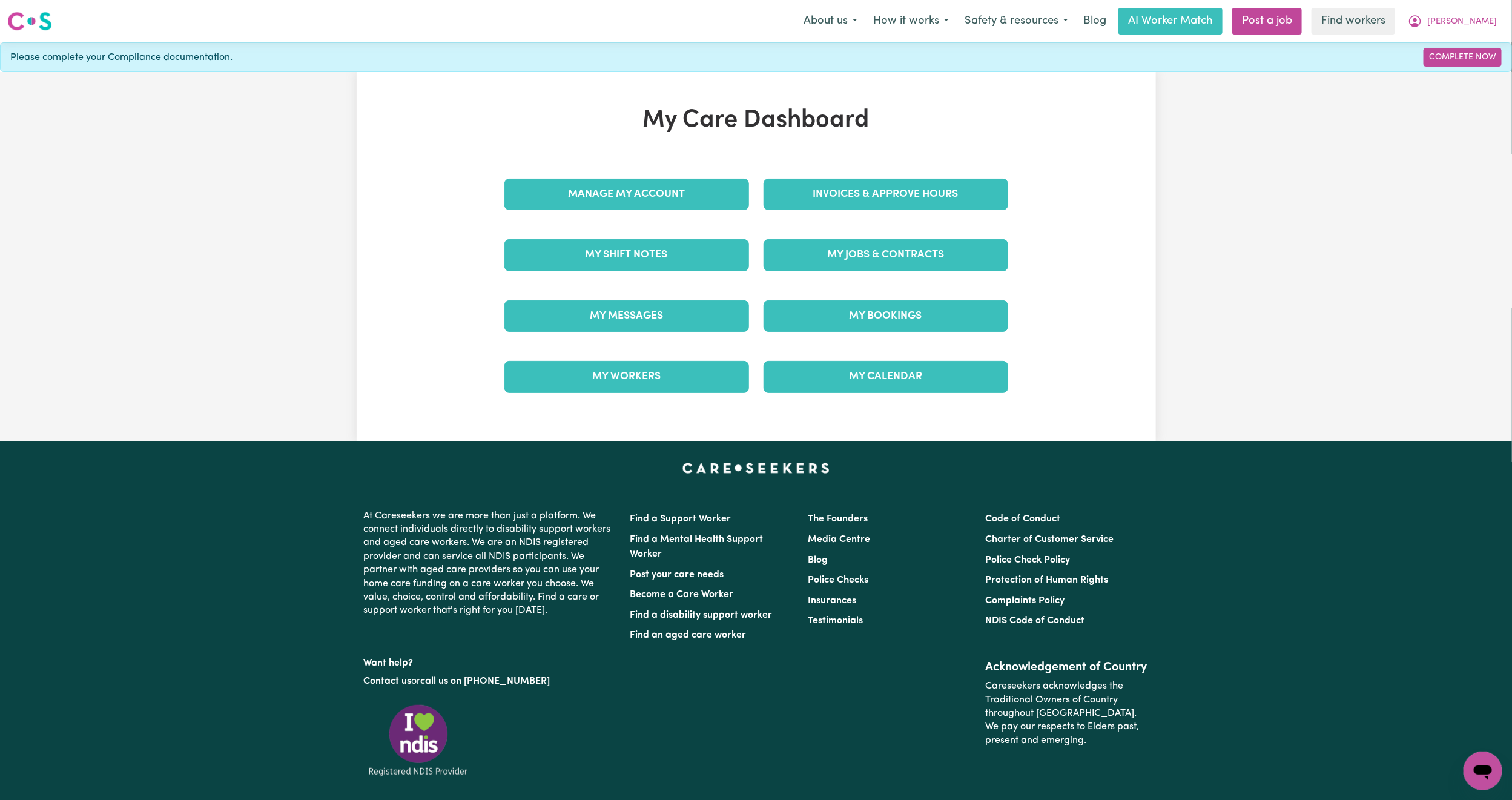
click at [875, 177] on div "Invoices & Approve Hours" at bounding box center [885, 194] width 259 height 61
click at [877, 187] on link "Invoices & Approve Hours" at bounding box center [885, 194] width 245 height 32
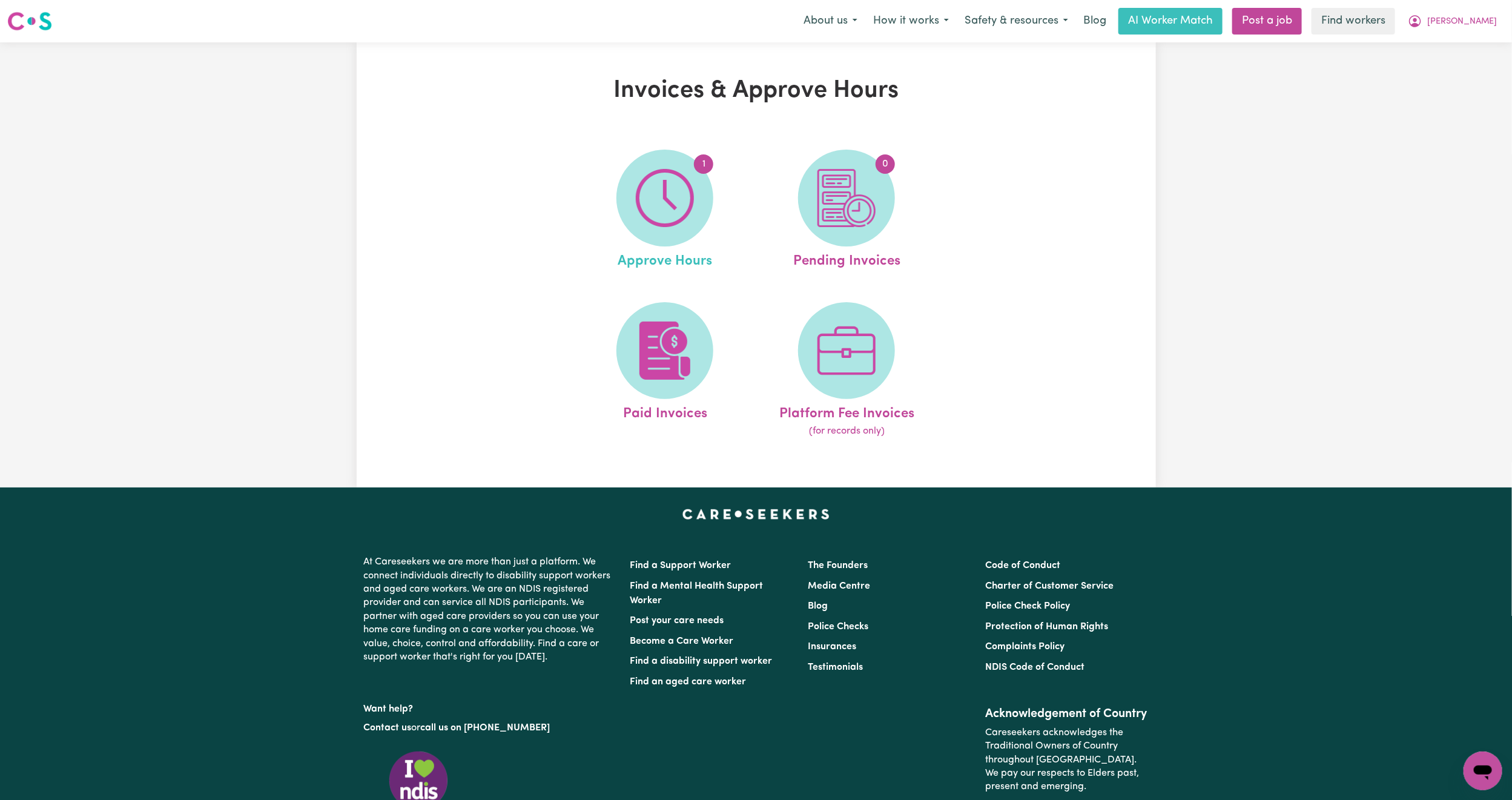
click at [718, 184] on link "1 Approve Hours" at bounding box center [665, 210] width 175 height 122
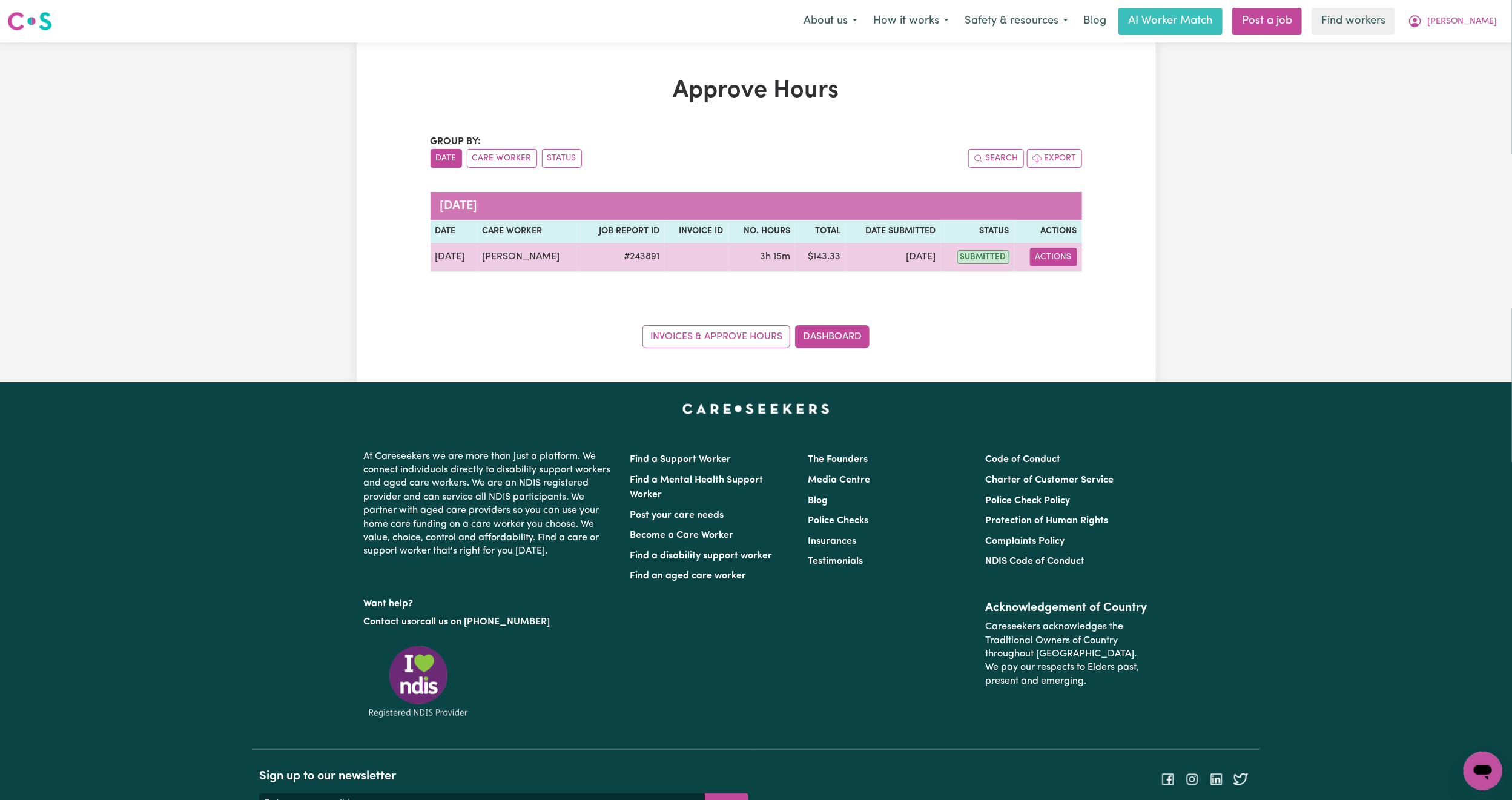
click at [1043, 262] on button "Actions" at bounding box center [1053, 257] width 47 height 19
click at [1061, 284] on link "View Job Report" at bounding box center [1084, 286] width 104 height 25
select select "pm"
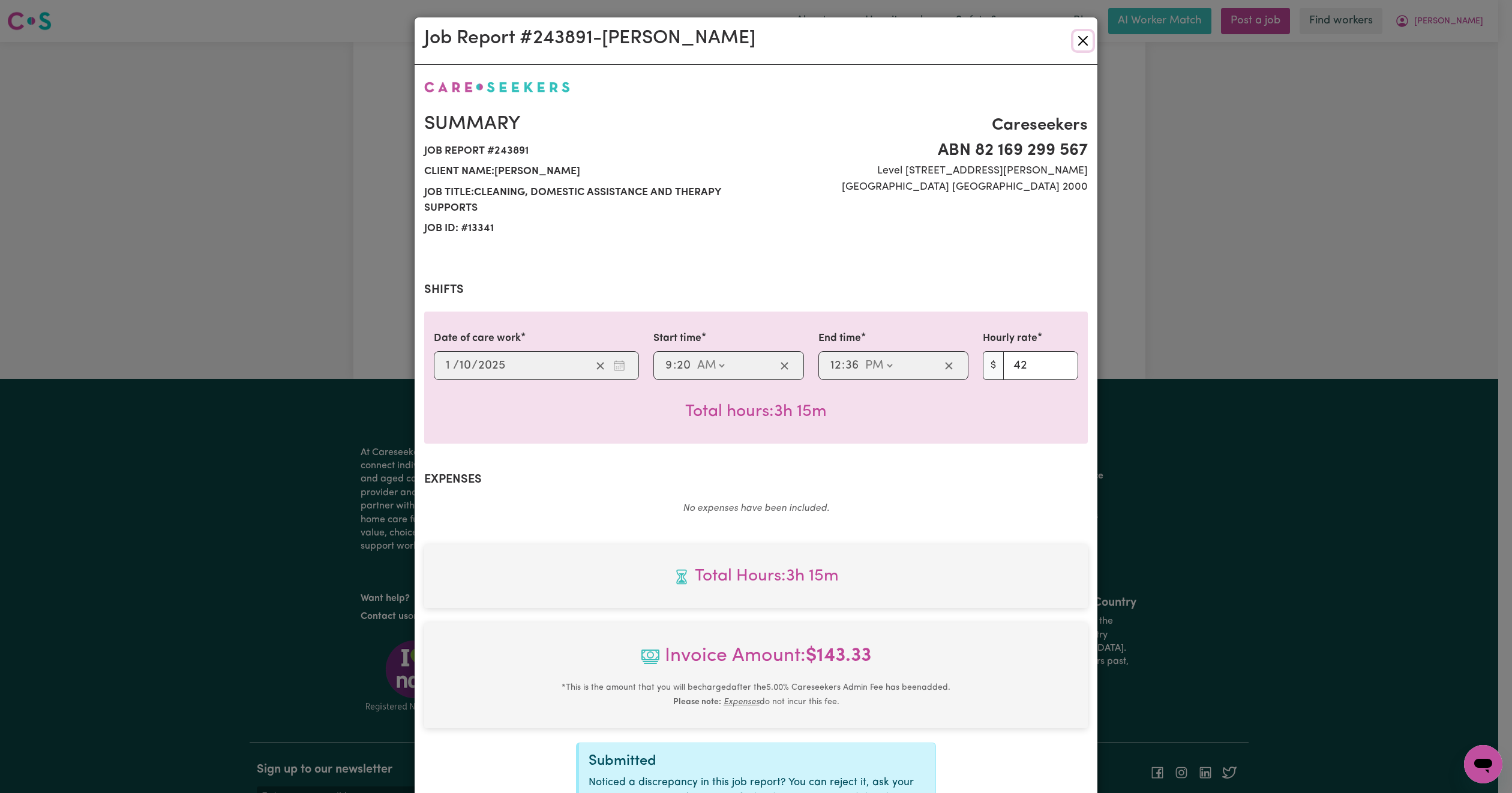
click at [1073, 35] on button "Close" at bounding box center [1082, 41] width 19 height 19
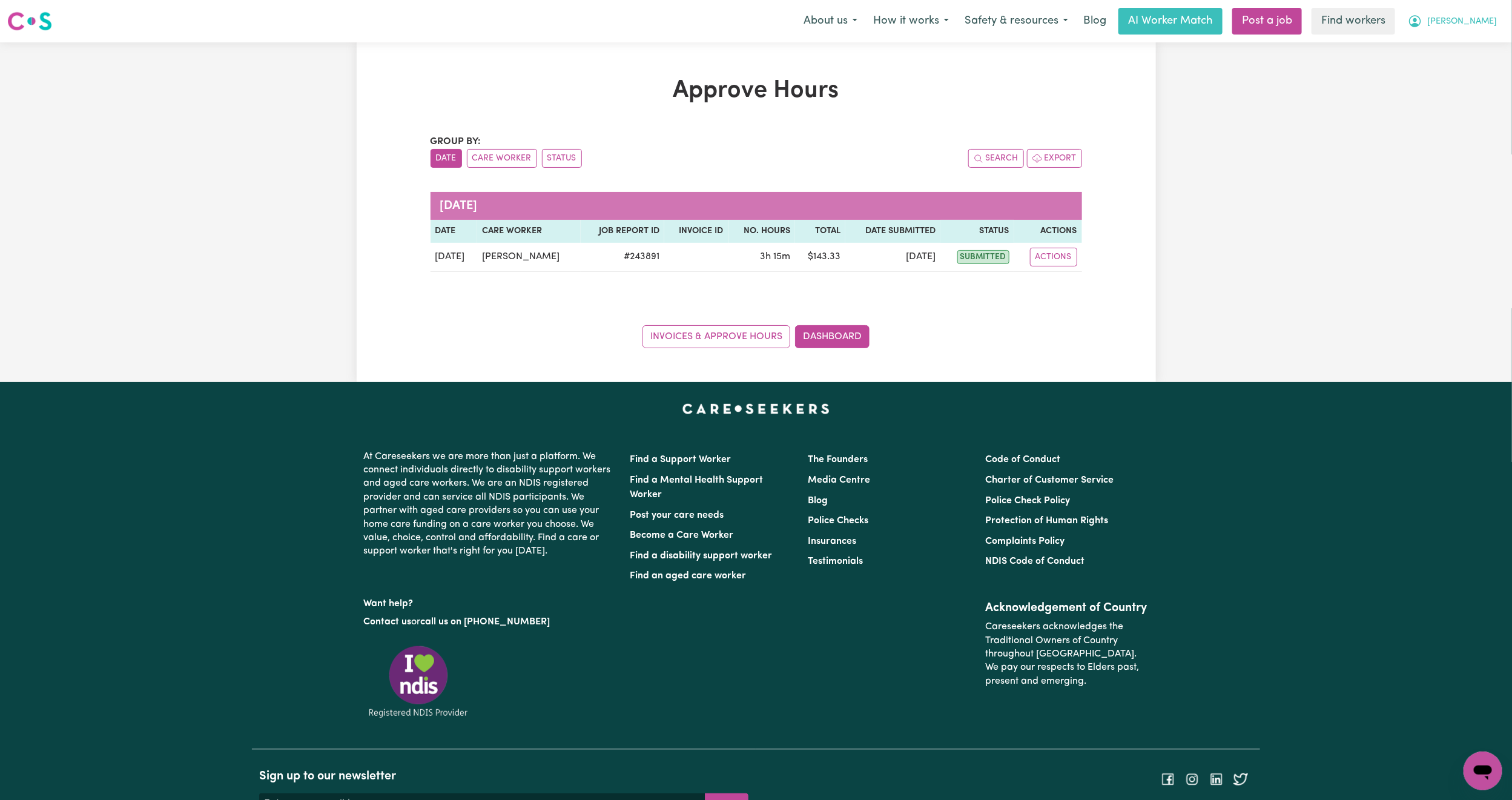
click at [1488, 24] on span "[PERSON_NAME]" at bounding box center [1461, 22] width 70 height 14
click at [1430, 44] on link "My Dashboard" at bounding box center [1456, 46] width 96 height 23
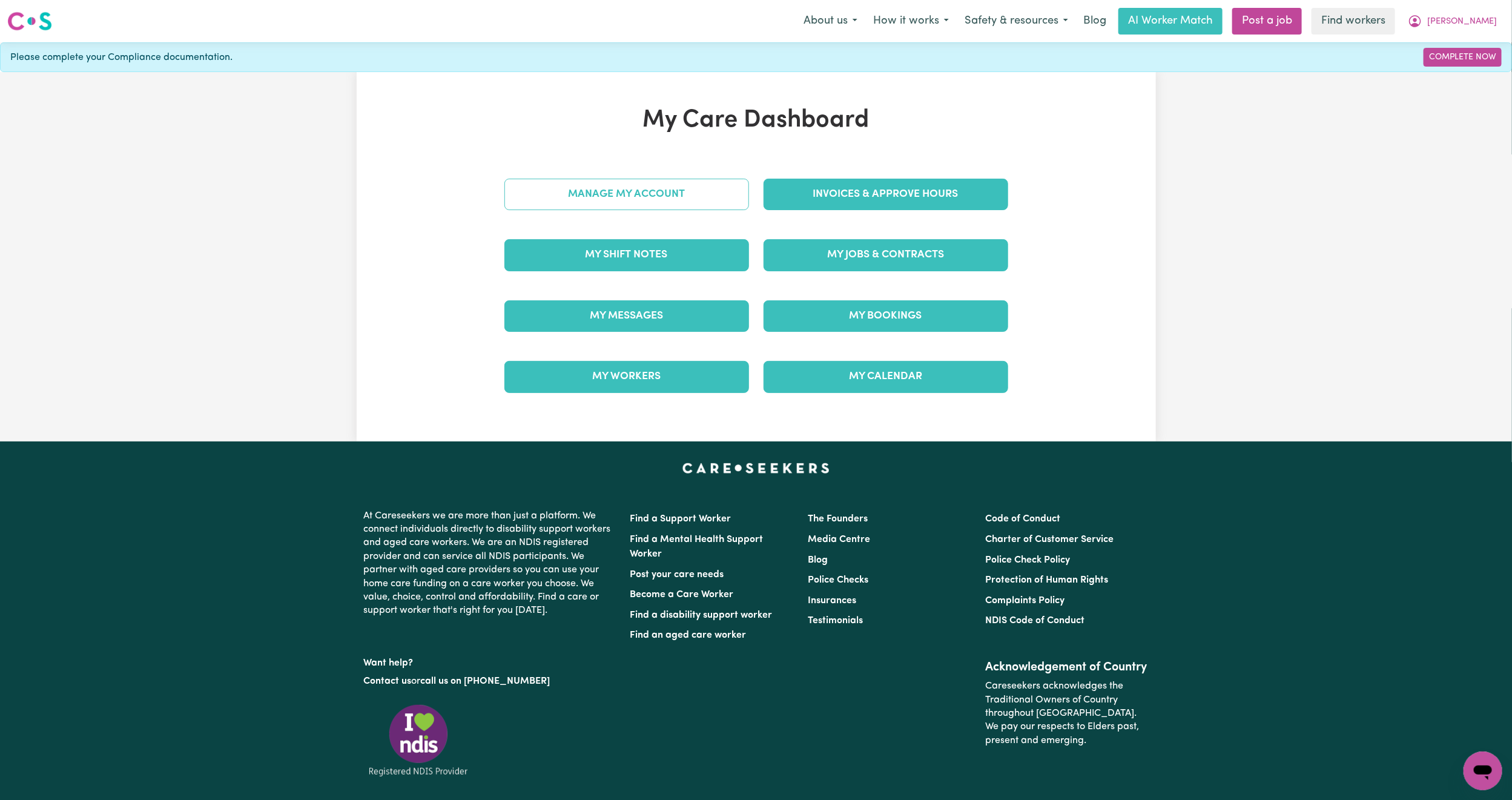
click at [610, 197] on link "Manage My Account" at bounding box center [626, 194] width 245 height 32
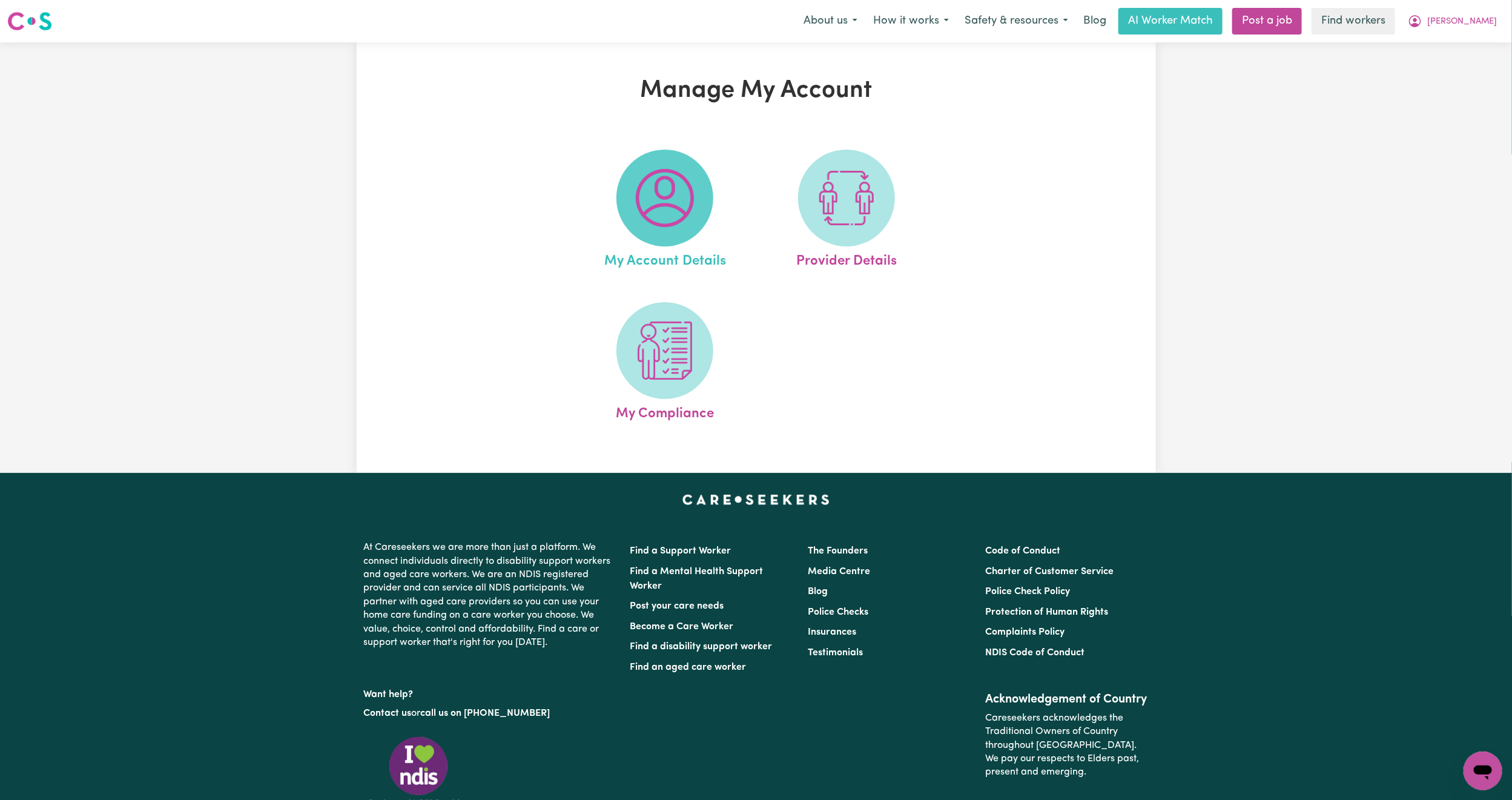
click at [667, 191] on img at bounding box center [665, 198] width 58 height 58
select select "other"
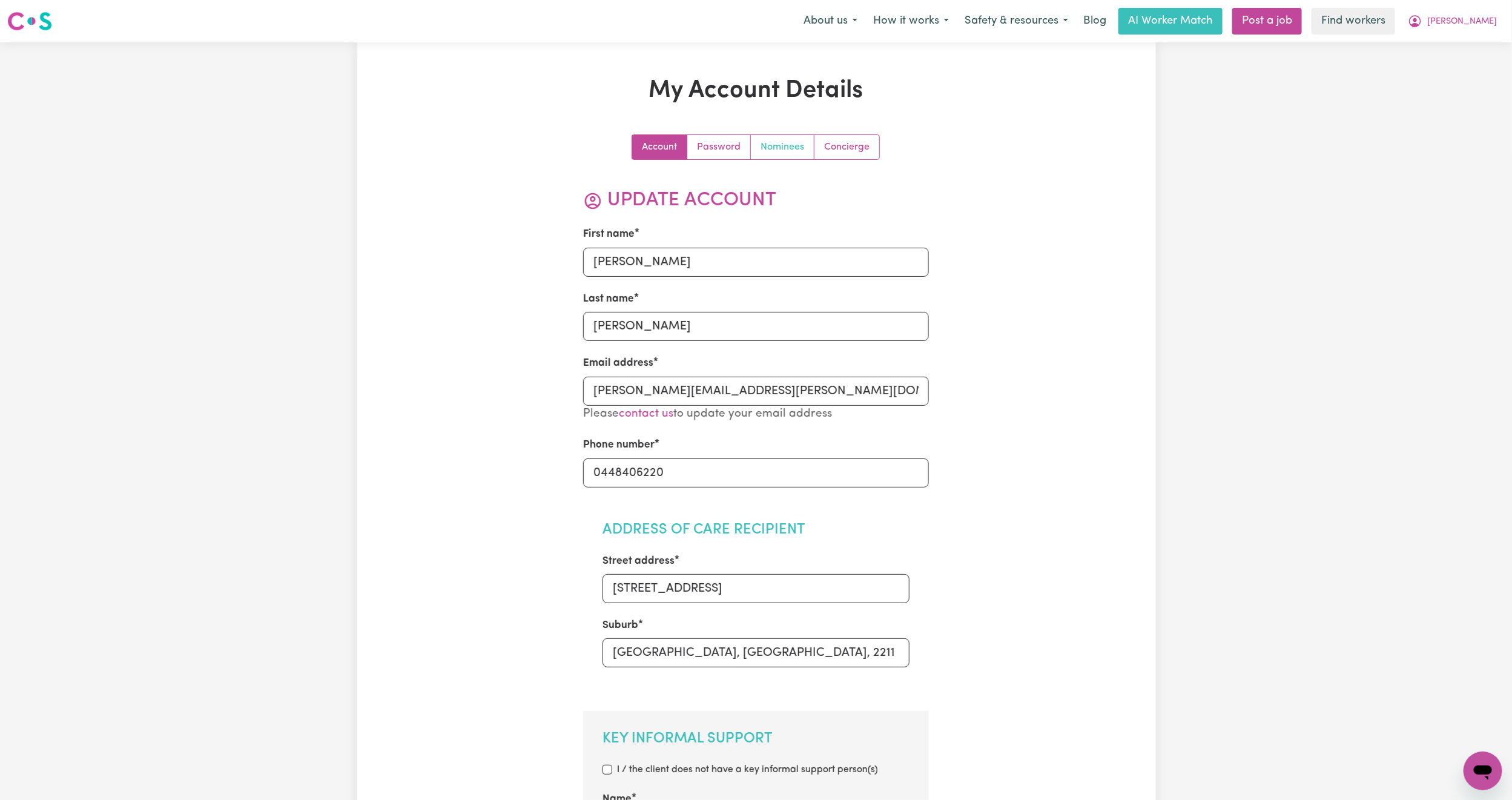
click at [780, 151] on link "Nominees" at bounding box center [782, 147] width 64 height 25
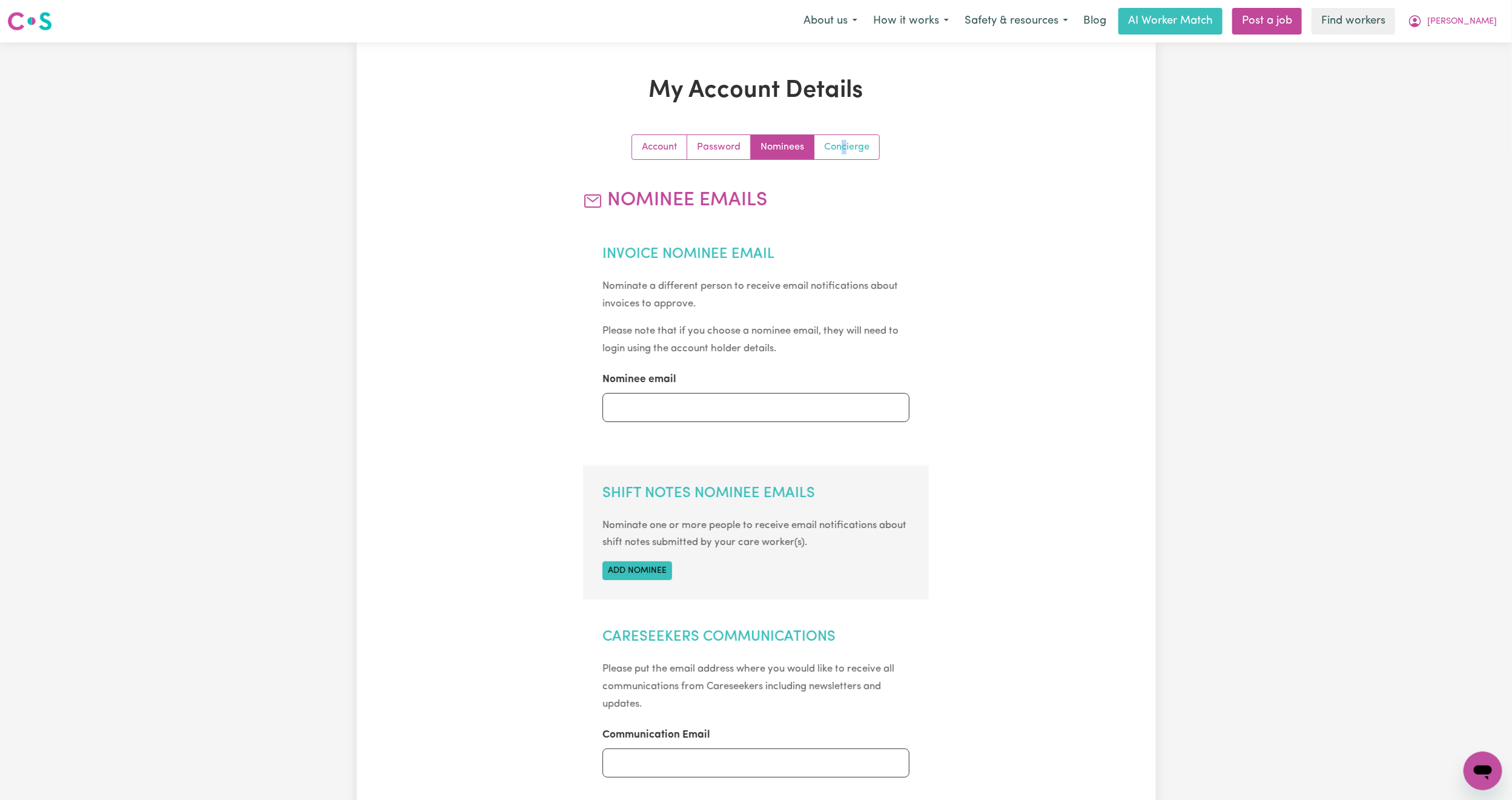
click at [847, 138] on div "Account Password Nominees Concierge" at bounding box center [755, 147] width 248 height 25
click at [847, 138] on link "Concierge" at bounding box center [846, 147] width 65 height 25
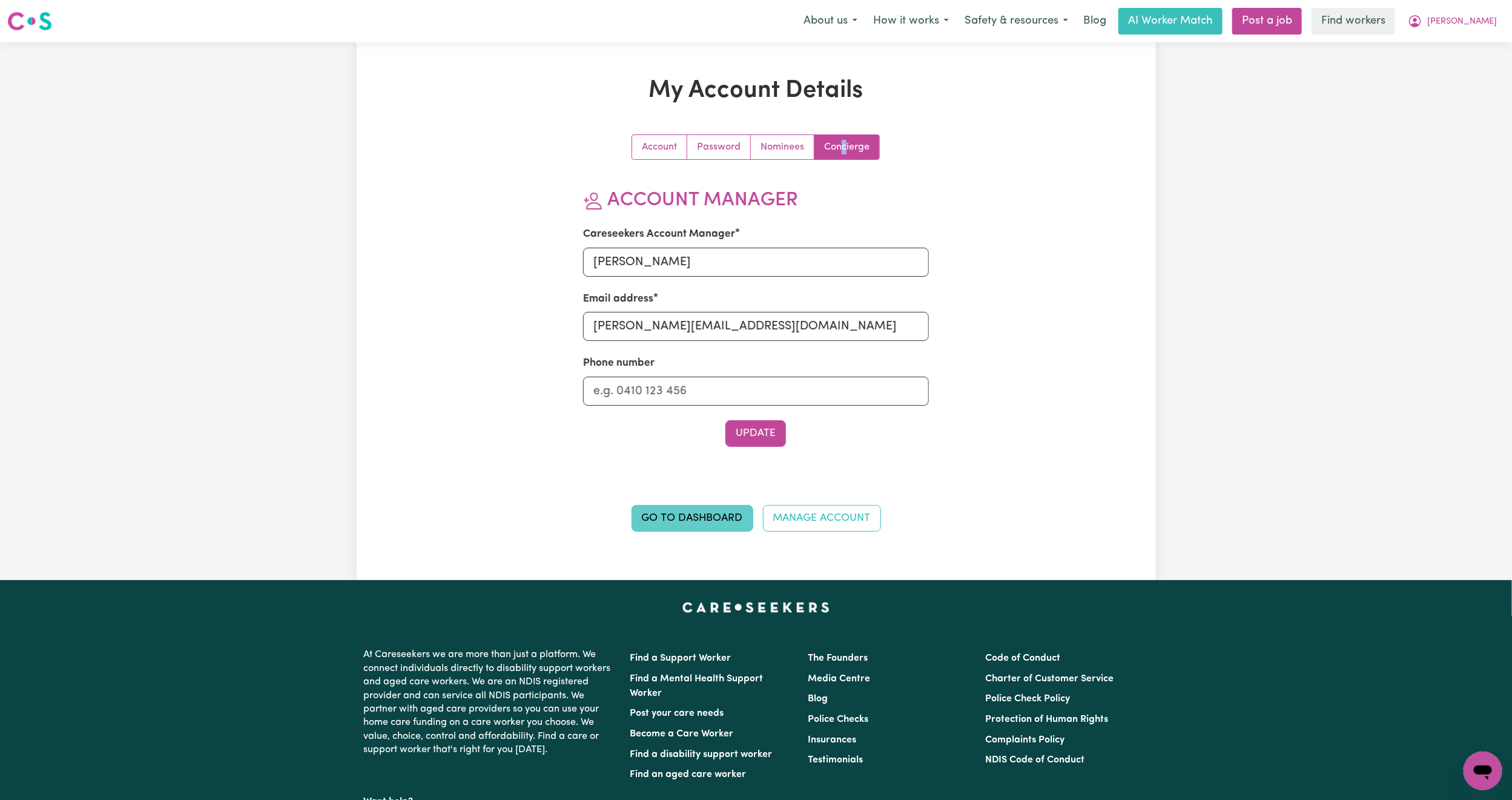
click at [712, 513] on link "Go to Dashboard" at bounding box center [692, 518] width 122 height 26
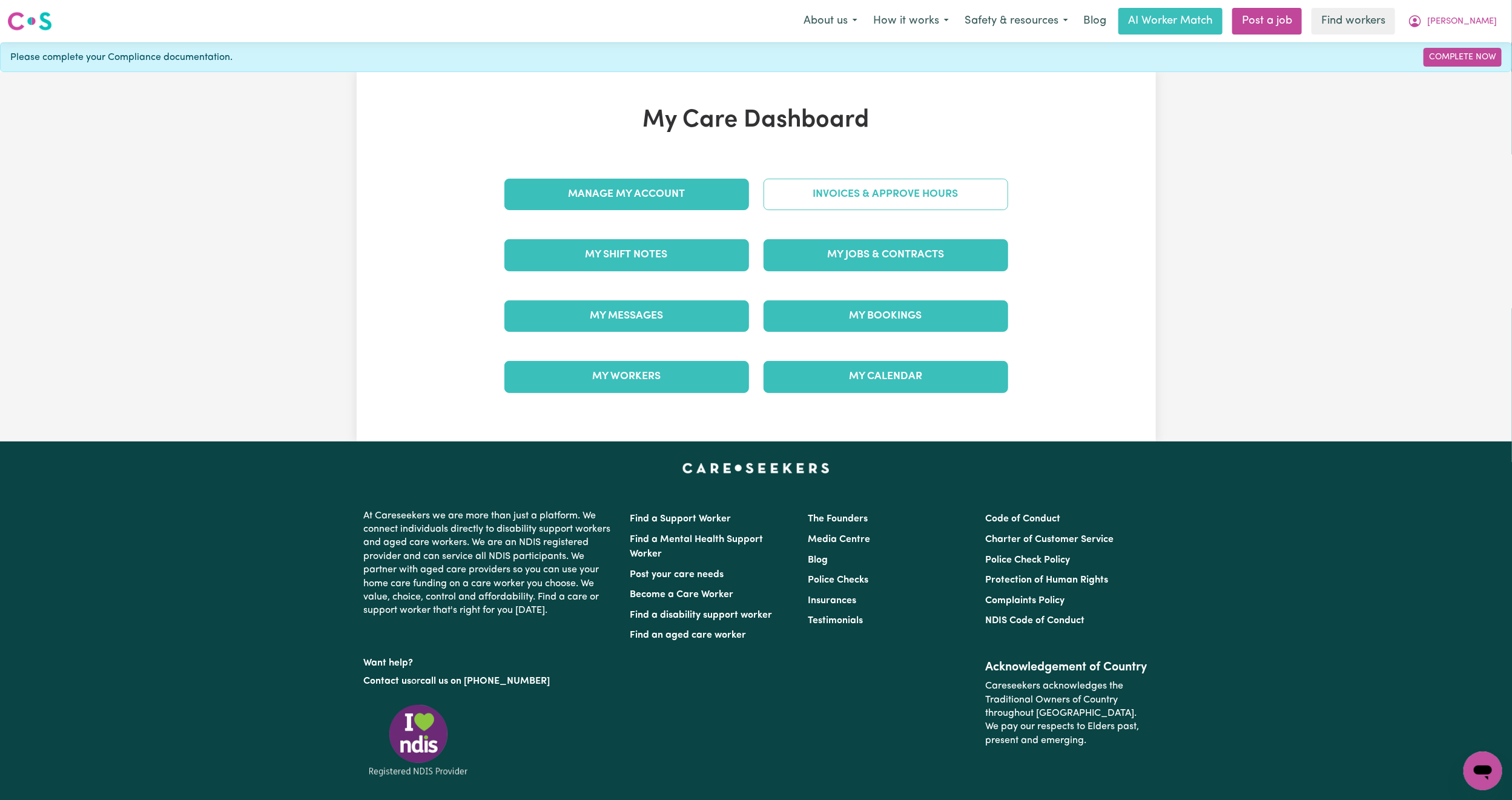
click at [830, 184] on link "Invoices & Approve Hours" at bounding box center [885, 194] width 245 height 32
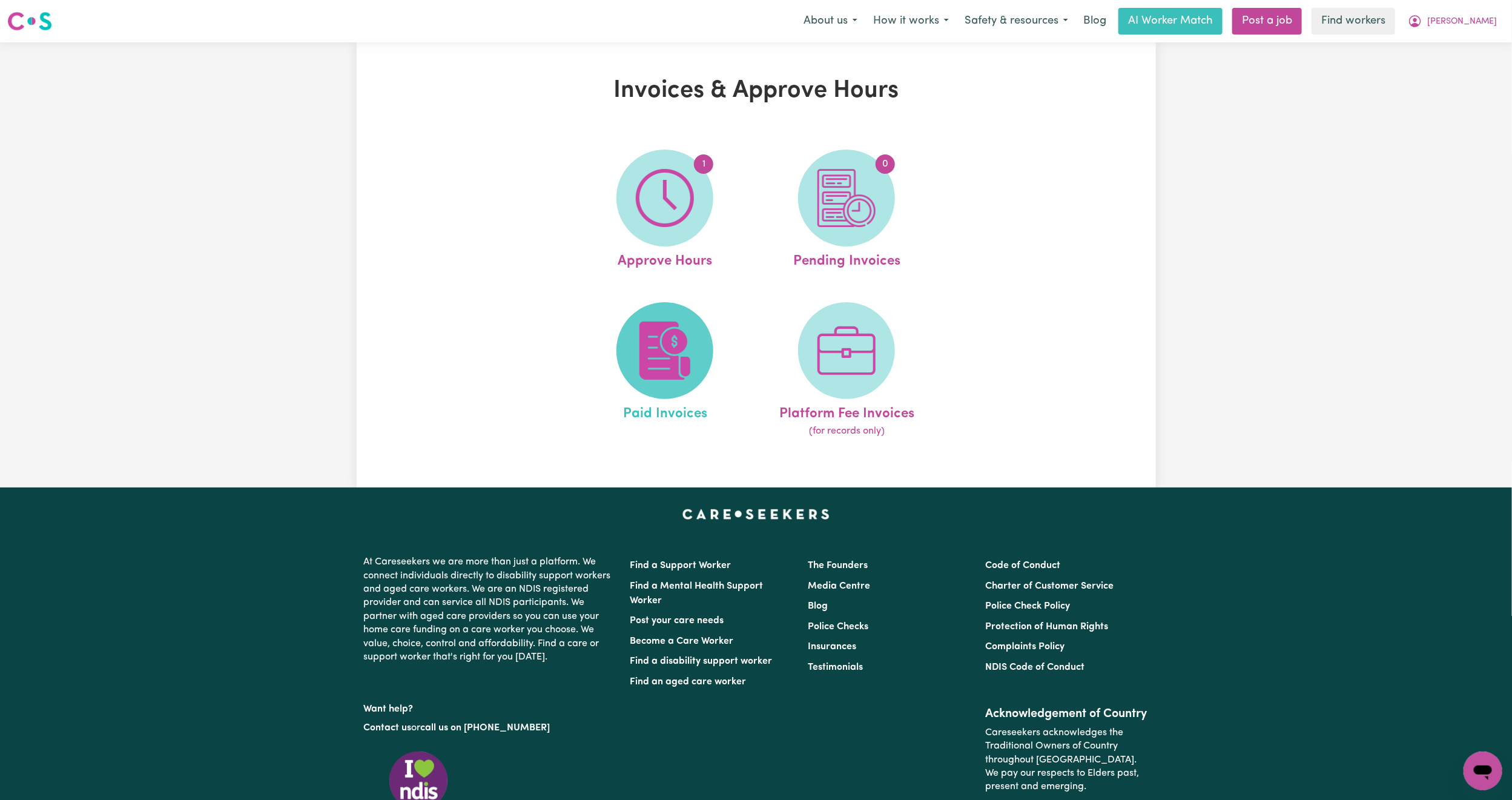
click at [689, 351] on img at bounding box center [665, 350] width 58 height 58
